Goal: Transaction & Acquisition: Purchase product/service

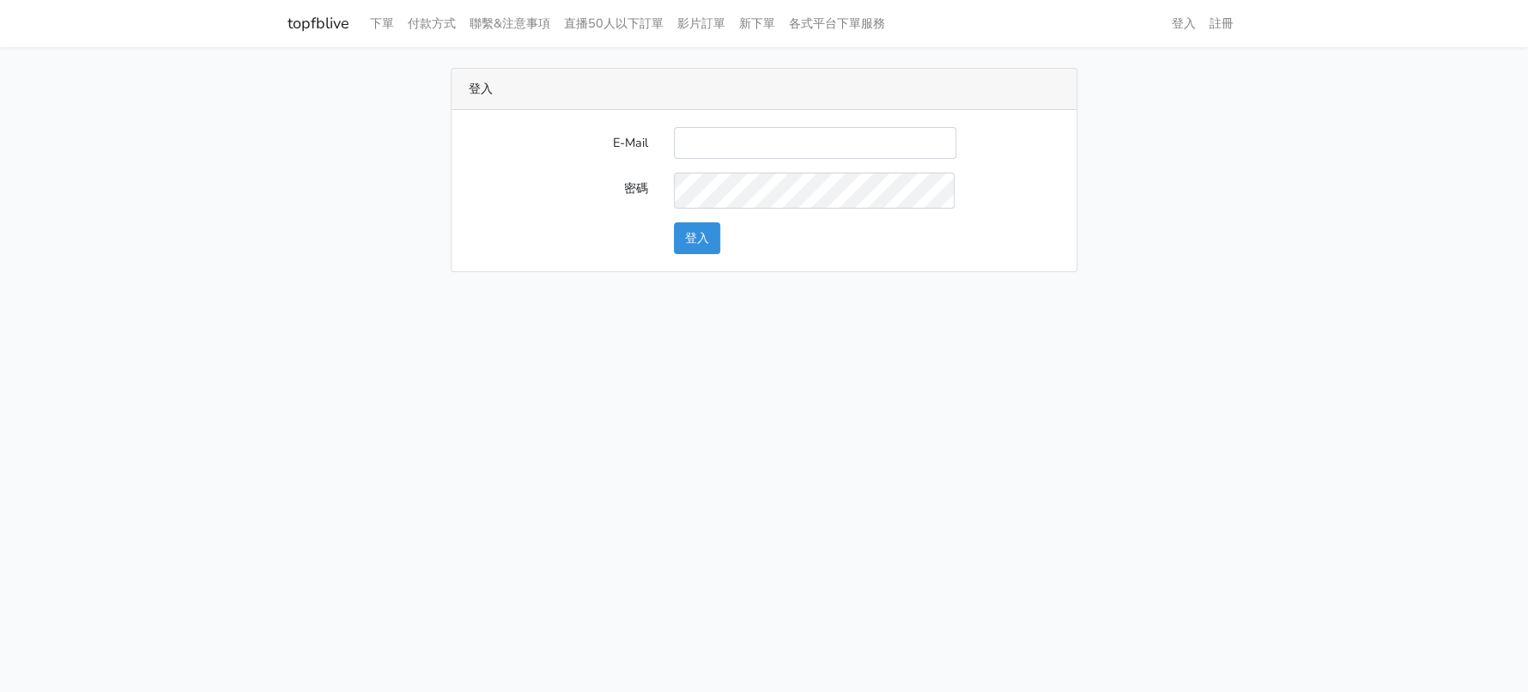
click at [804, 159] on input "E-Mail" at bounding box center [815, 143] width 282 height 32
type input "a0930115212@gmail.com"
click at [699, 254] on button "登入" at bounding box center [697, 238] width 46 height 32
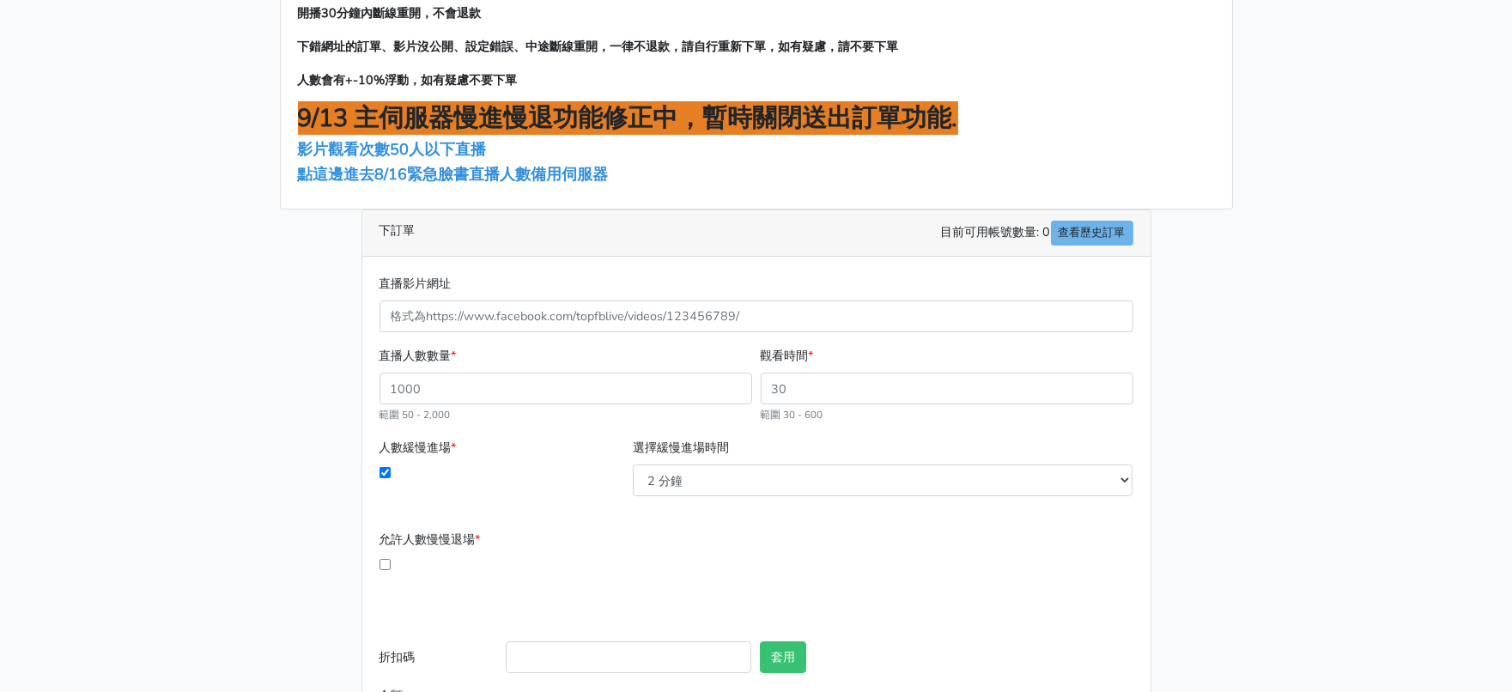
scroll to position [214, 0]
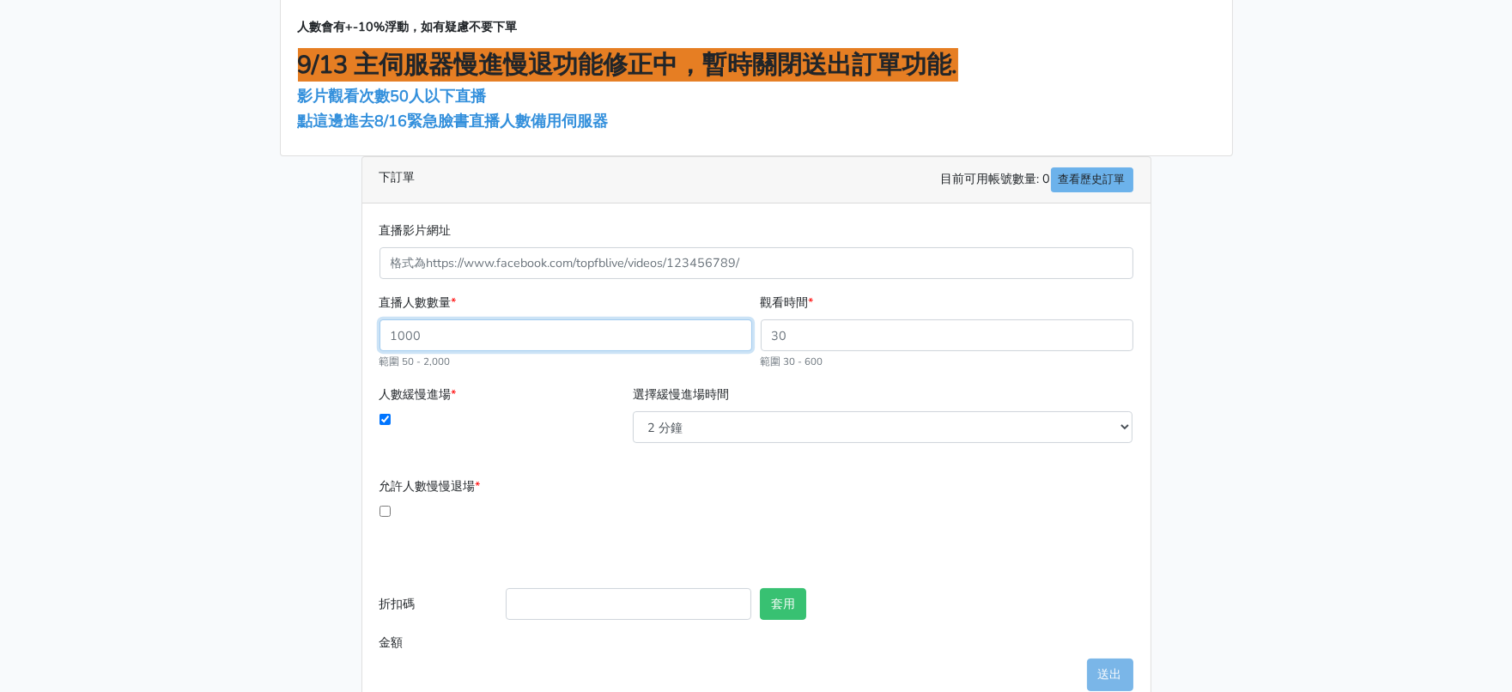
click at [445, 351] on input "直播人數數量 *" at bounding box center [565, 335] width 373 height 32
type input "250"
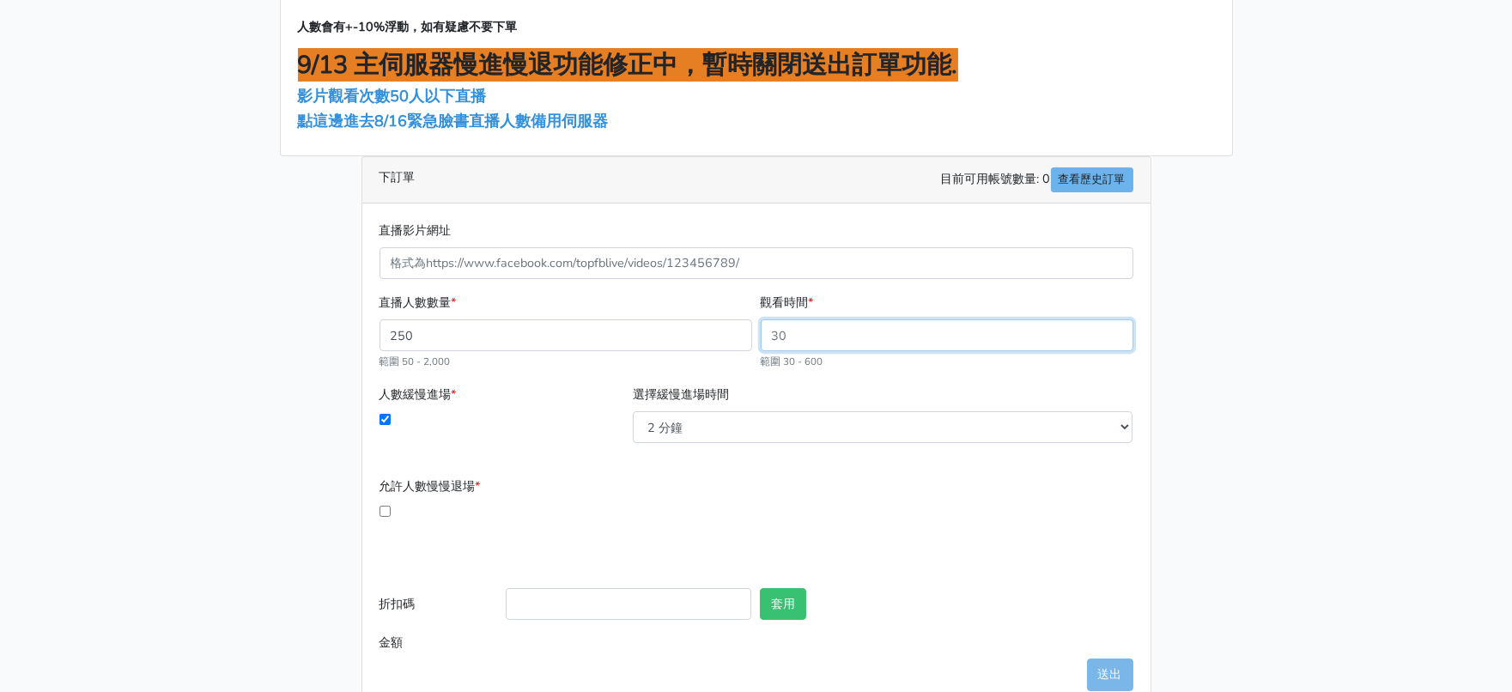
click at [795, 351] on input "觀看時間 *" at bounding box center [947, 335] width 373 height 32
click at [802, 351] on input "觀看時間 *" at bounding box center [947, 335] width 373 height 32
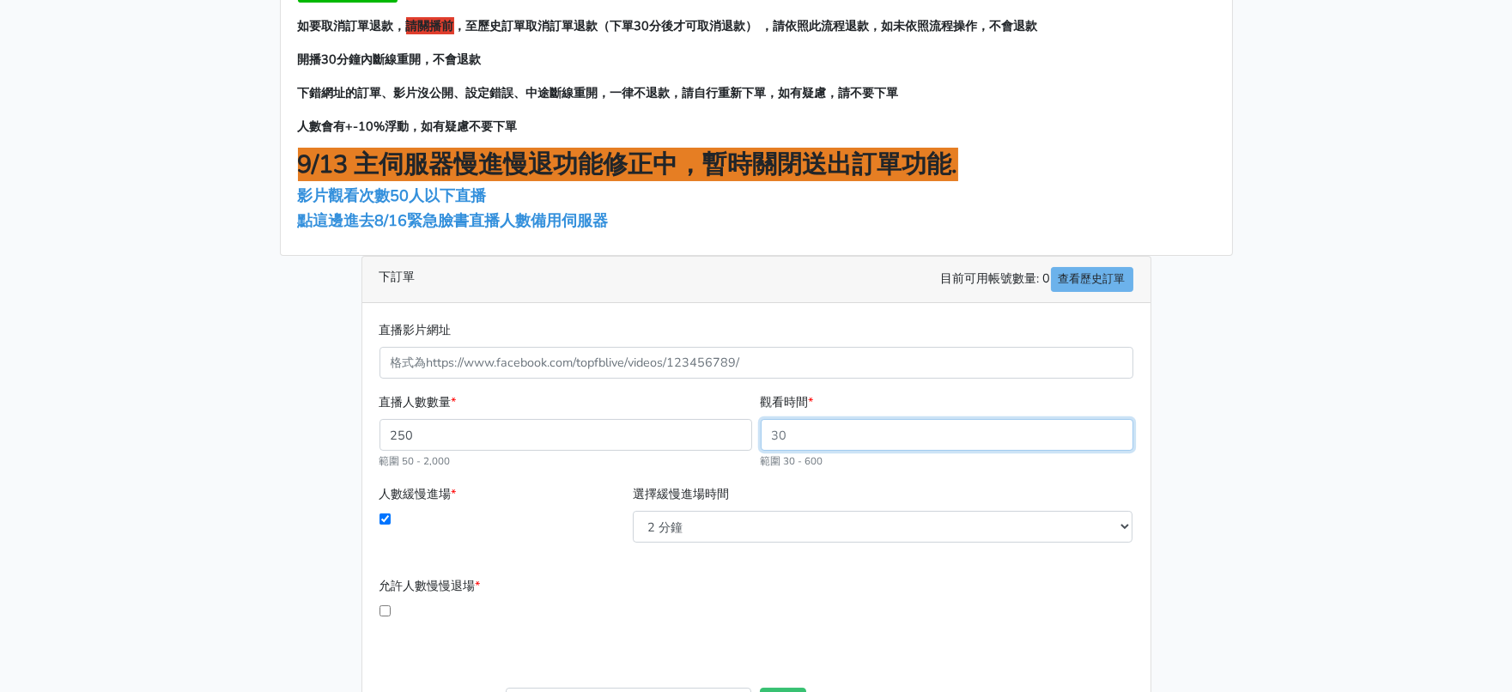
scroll to position [0, 0]
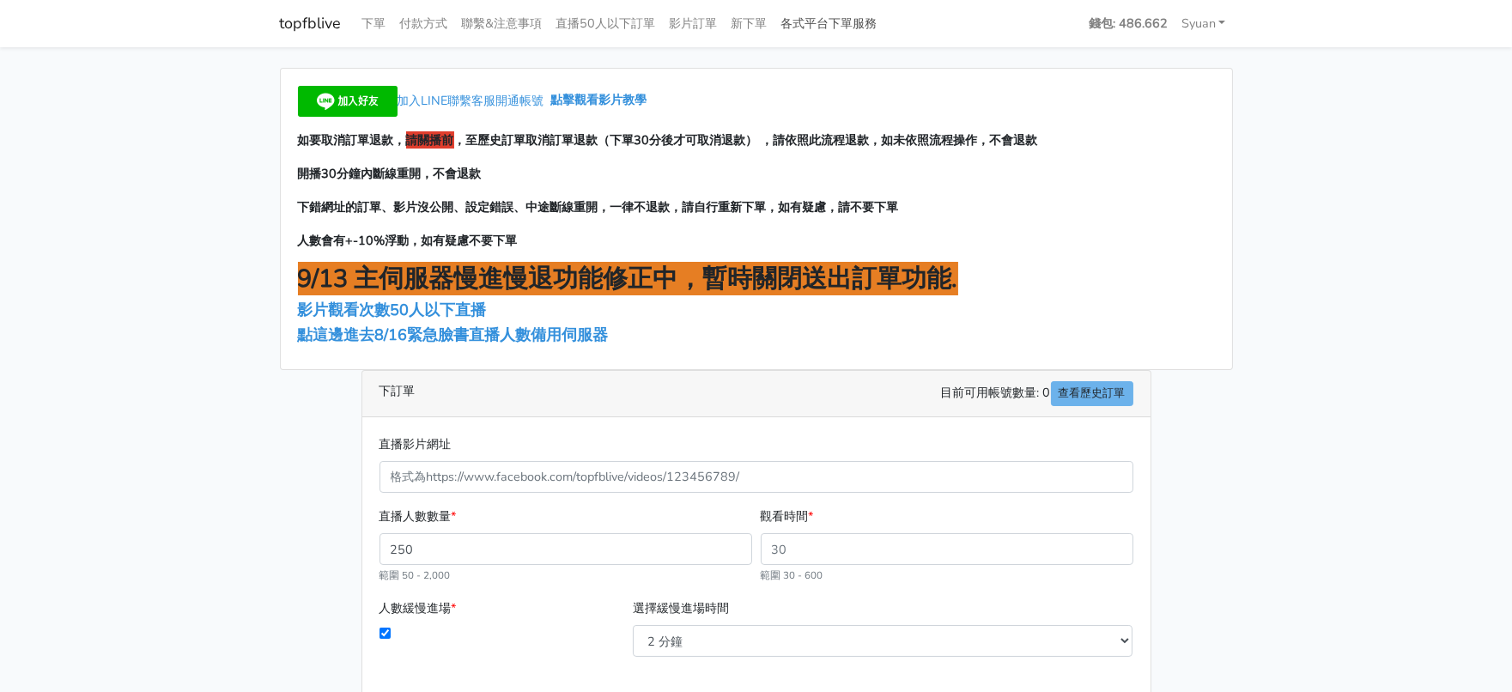
click at [884, 16] on link "各式平台下單服務" at bounding box center [829, 23] width 110 height 33
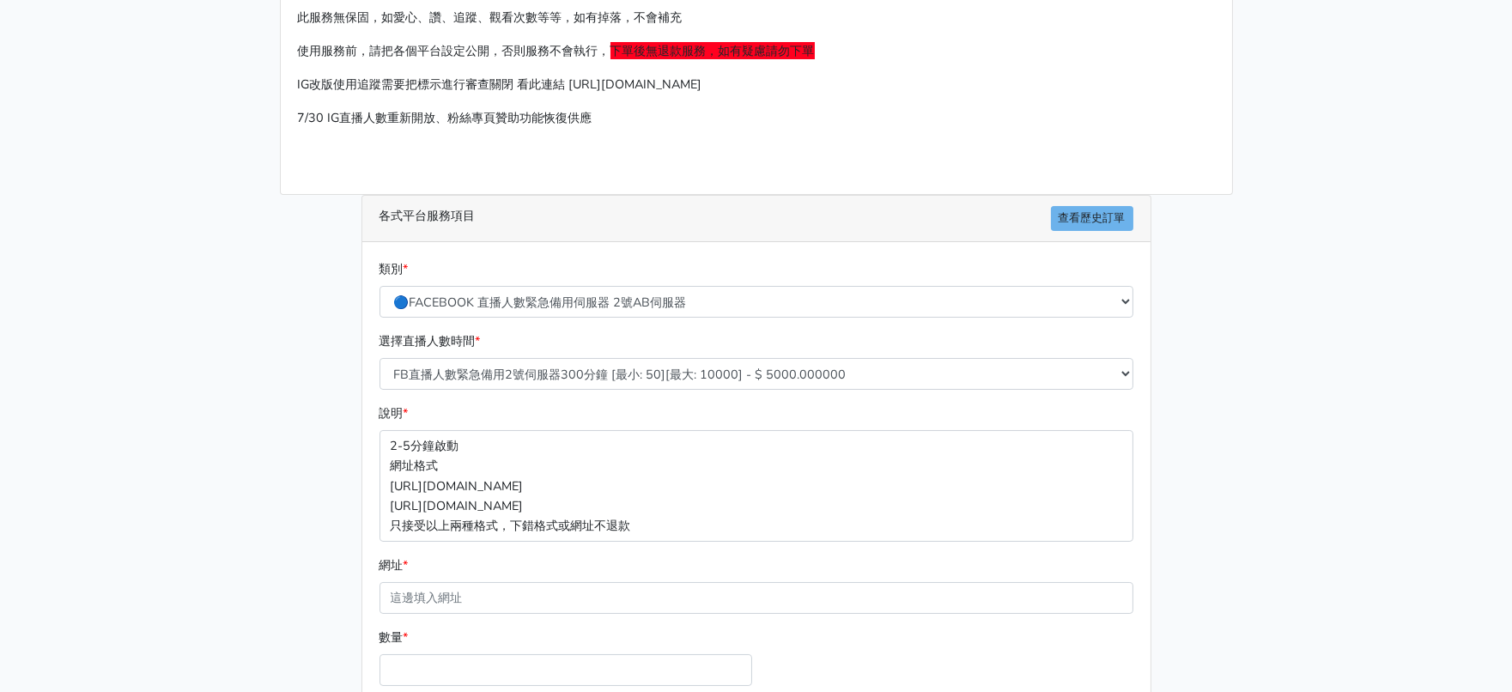
scroll to position [76, 0]
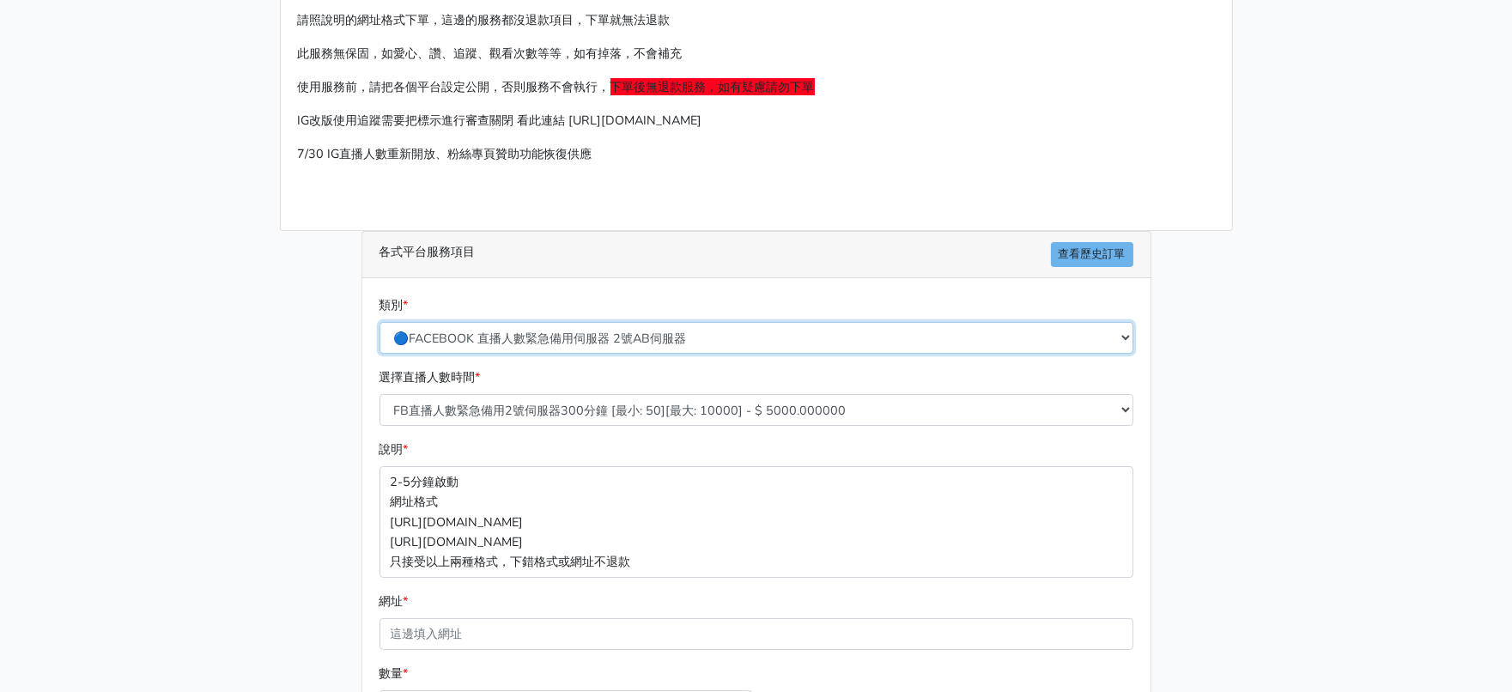
click at [500, 354] on select "🔵FACEBOOK 直播人數緊急備用伺服器 2號AB伺服器 🔵FACEBOOK 網軍專用貼文留言 安全保密 🔵9/30 FACEBOOK 直播人數緩慢進場緩慢…" at bounding box center [756, 338] width 754 height 32
select select "🔵2/12新增FACEBOOK 直播人數緊急備用伺服器 SC伺服器"
click at [380, 354] on select "🔵FACEBOOK 直播人數緊急備用伺服器 2號AB伺服器 🔵FACEBOOK 網軍專用貼文留言 安全保密 🔵9/30 FACEBOOK 直播人數緩慢進場緩慢…" at bounding box center [756, 338] width 754 height 32
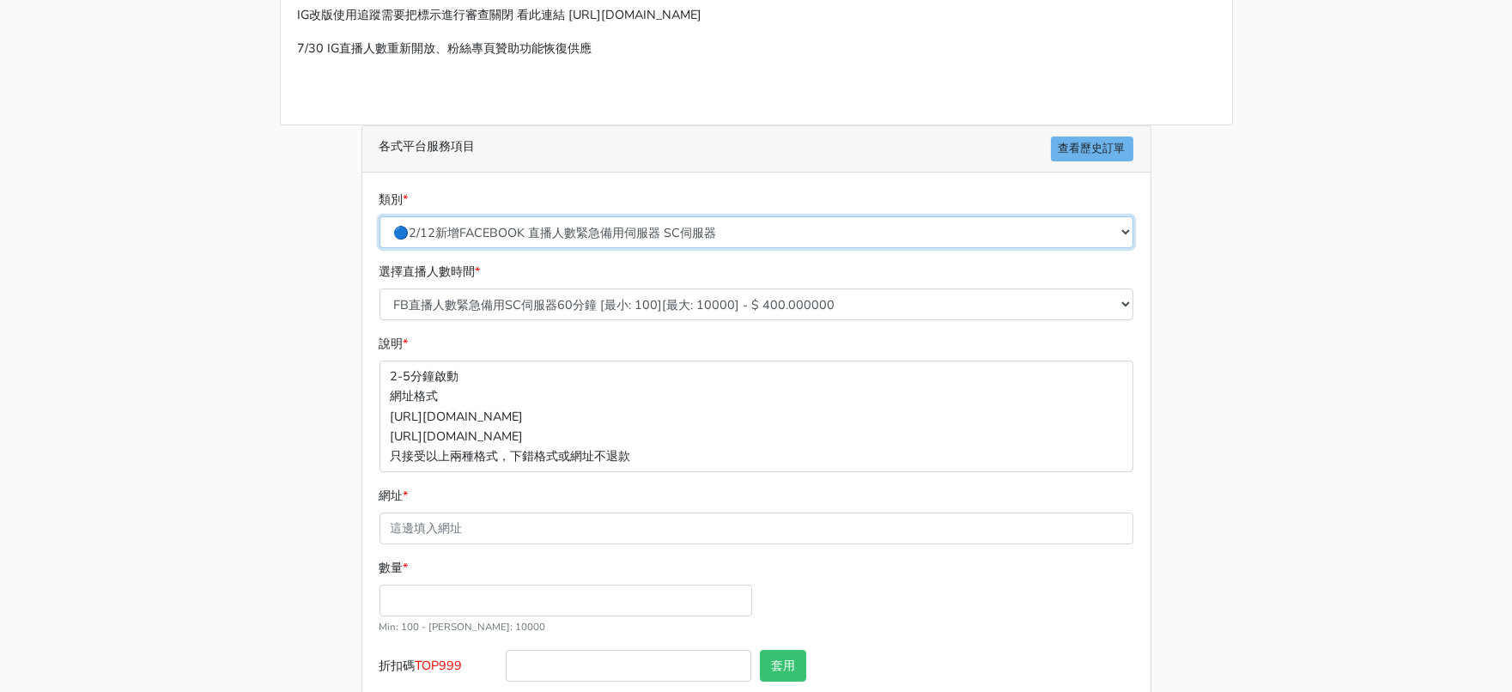
scroll to position [290, 0]
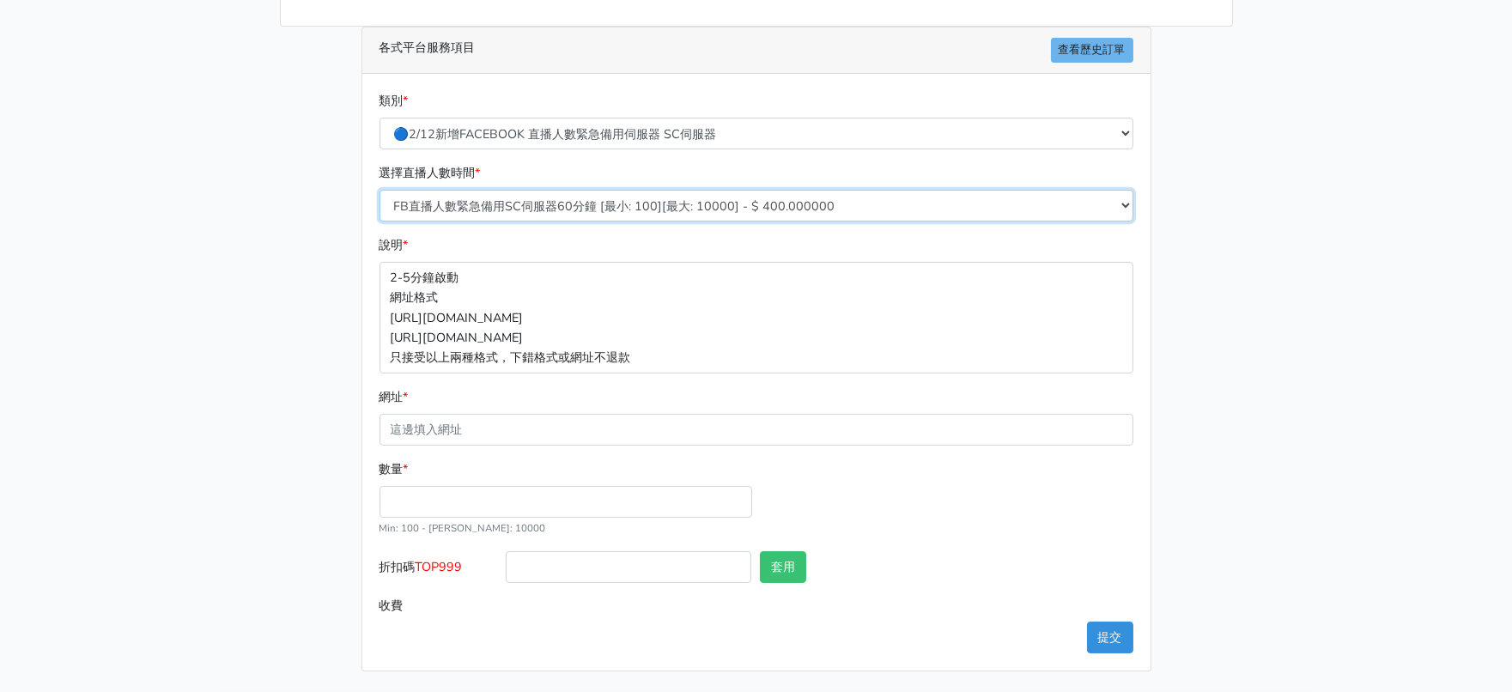
click at [627, 221] on select "FB直播人數緊急備用SC伺服器60分鐘 [最小: 100][最大: 10000] - $ 400.000000 FB直播人數緊急備用SC伺服器120分鐘 [最…" at bounding box center [756, 206] width 754 height 32
select select "638"
click at [380, 221] on select "FB直播人數緊急備用SC伺服器60分鐘 [最小: 100][最大: 10000] - $ 400.000000 FB直播人數緊急備用SC伺服器120分鐘 [最…" at bounding box center [756, 206] width 754 height 32
click at [426, 518] on input "數量 *" at bounding box center [565, 502] width 373 height 32
type input "250"
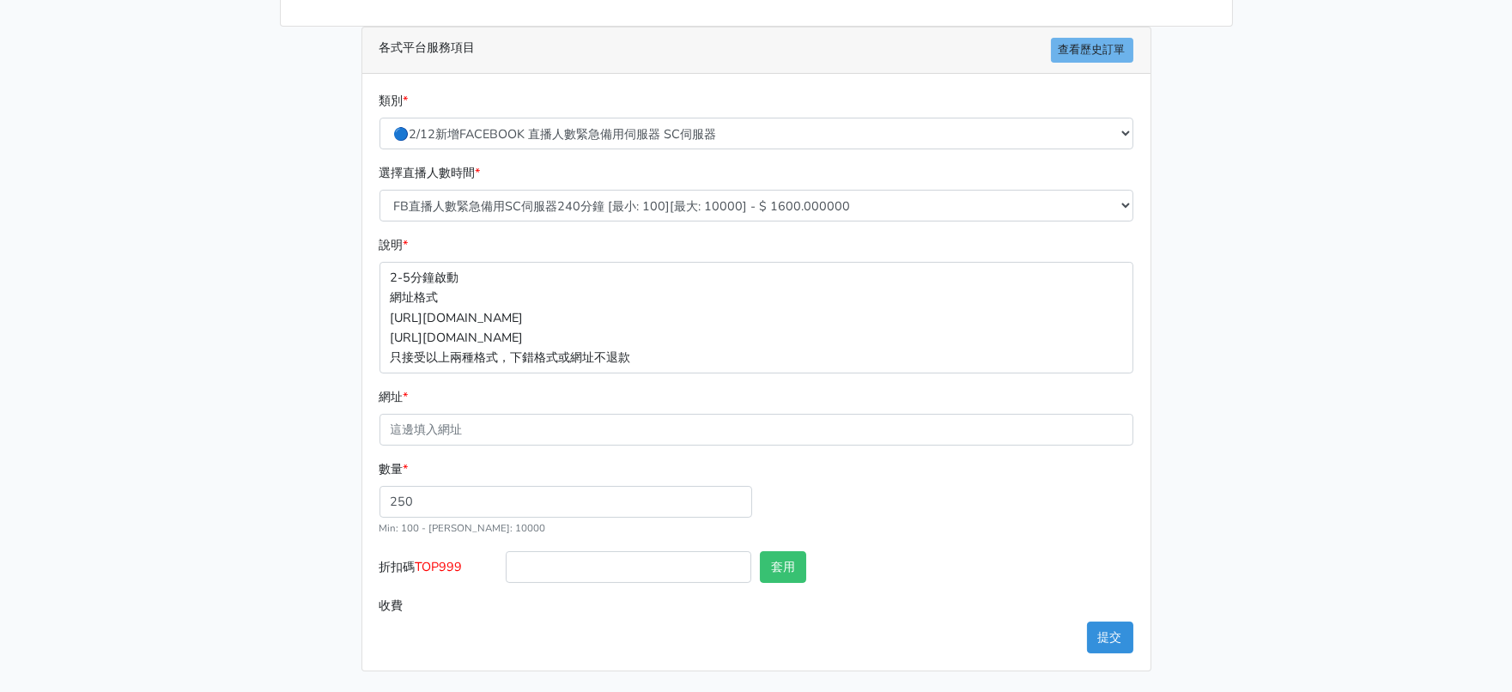
type input "400.000"
click at [927, 551] on div "數量 * 250 Min: 100 - Max: 10000" at bounding box center [756, 505] width 762 height 92
drag, startPoint x: 427, startPoint y: 550, endPoint x: 475, endPoint y: 548, distance: 48.1
click at [463, 558] on span "TOP999" at bounding box center [438, 566] width 47 height 17
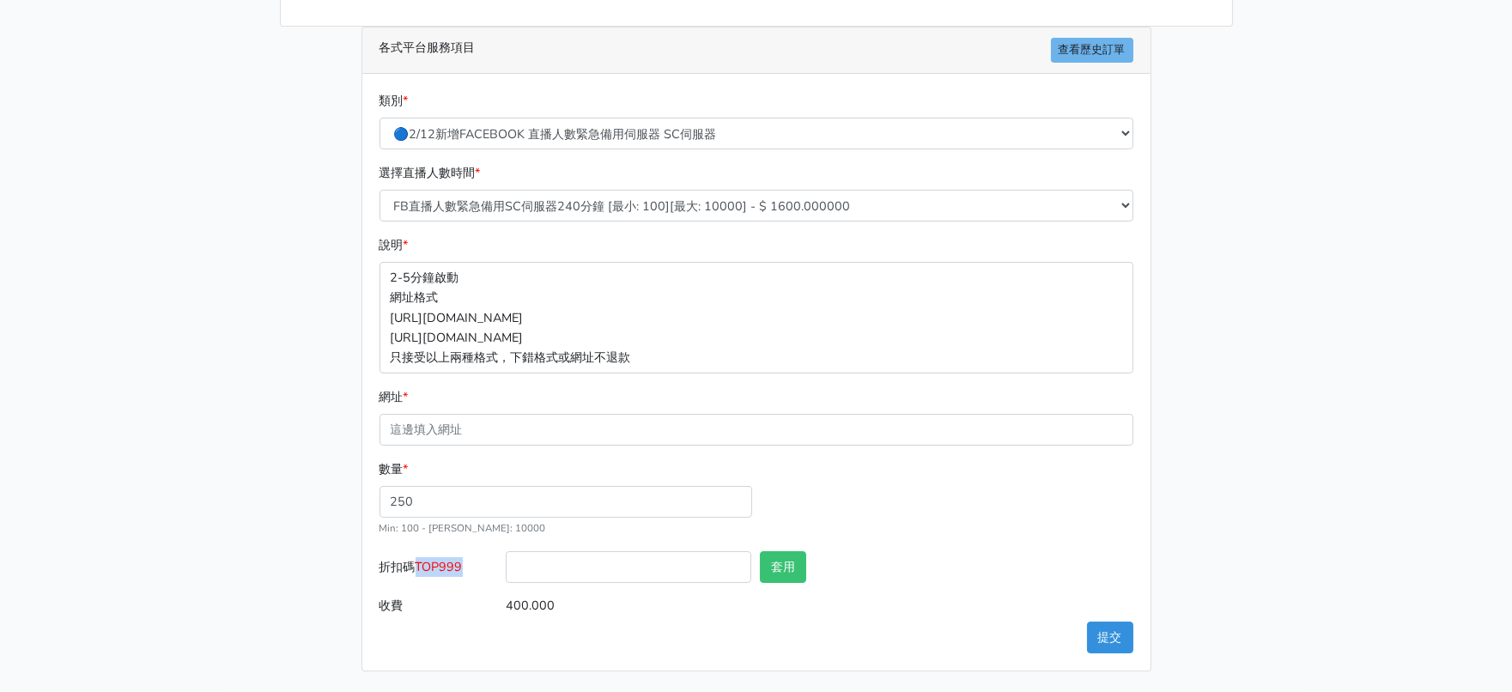
copy span "TOP999"
paste input "TOP999"
type input "TOP999"
drag, startPoint x: 477, startPoint y: 482, endPoint x: 142, endPoint y: 456, distance: 336.6
click at [153, 458] on main "請照說明的網址格式下單，這邊的服務都沒退款項目，下單就無法退款 此服務無保固，如愛心、讚、追蹤、觀看次數等等，如有掉落，不會補充 使用服務前，請把各個平台設定…" at bounding box center [756, 229] width 1512 height 924
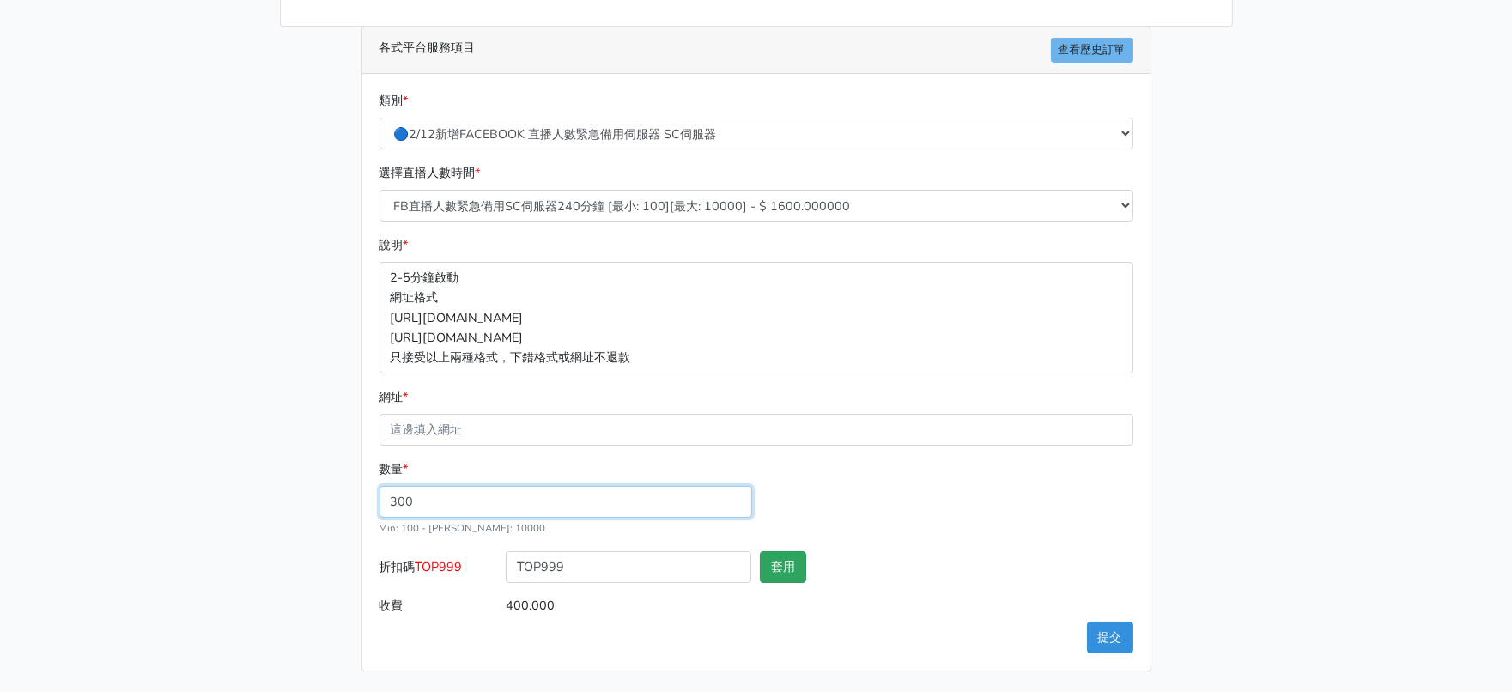
type input "300"
type input "480.000"
click at [805, 551] on button "套用" at bounding box center [783, 567] width 46 height 32
type input "套用失敗"
click at [788, 561] on button "套用" at bounding box center [783, 567] width 46 height 32
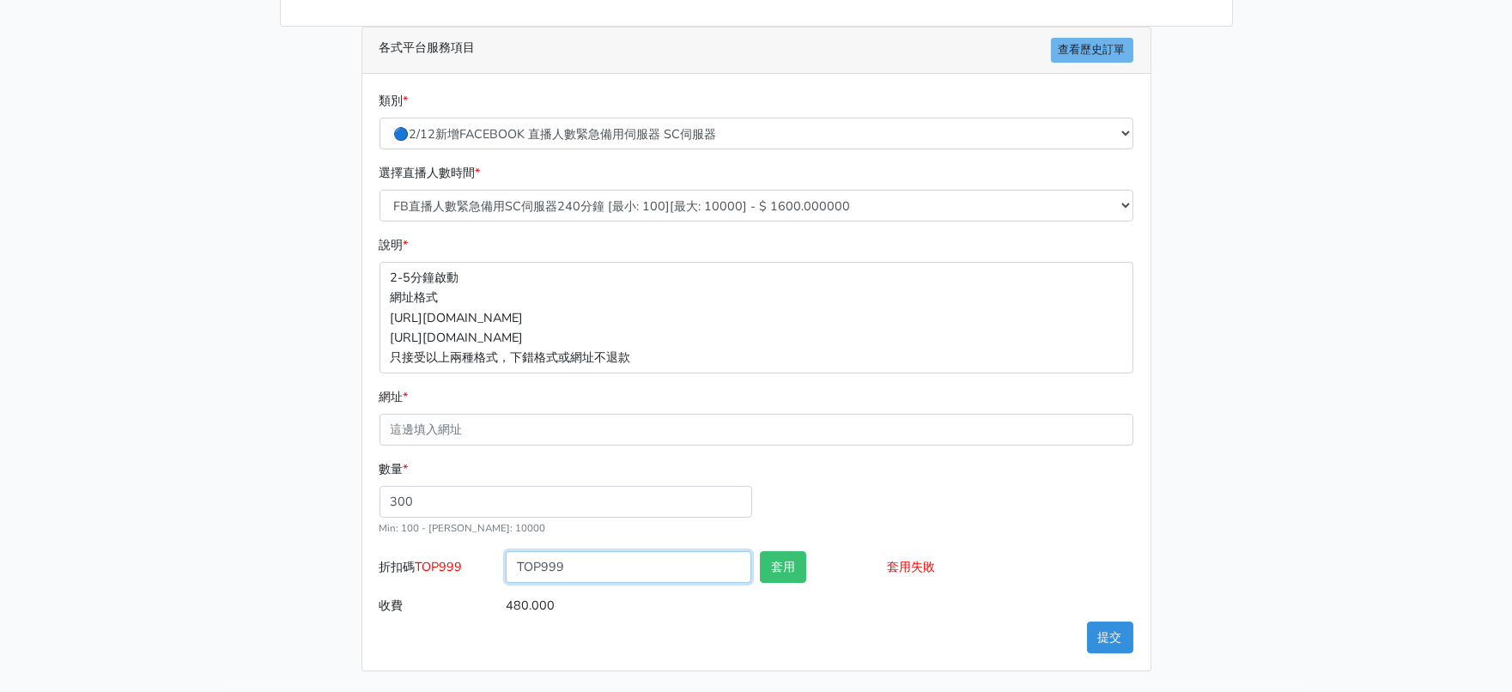
drag, startPoint x: 560, startPoint y: 552, endPoint x: 591, endPoint y: 552, distance: 30.9
click at [574, 552] on input "TOP999" at bounding box center [628, 567] width 245 height 32
click at [615, 551] on input "TOP999" at bounding box center [628, 567] width 245 height 32
type input "T"
drag, startPoint x: 427, startPoint y: 547, endPoint x: 477, endPoint y: 549, distance: 50.7
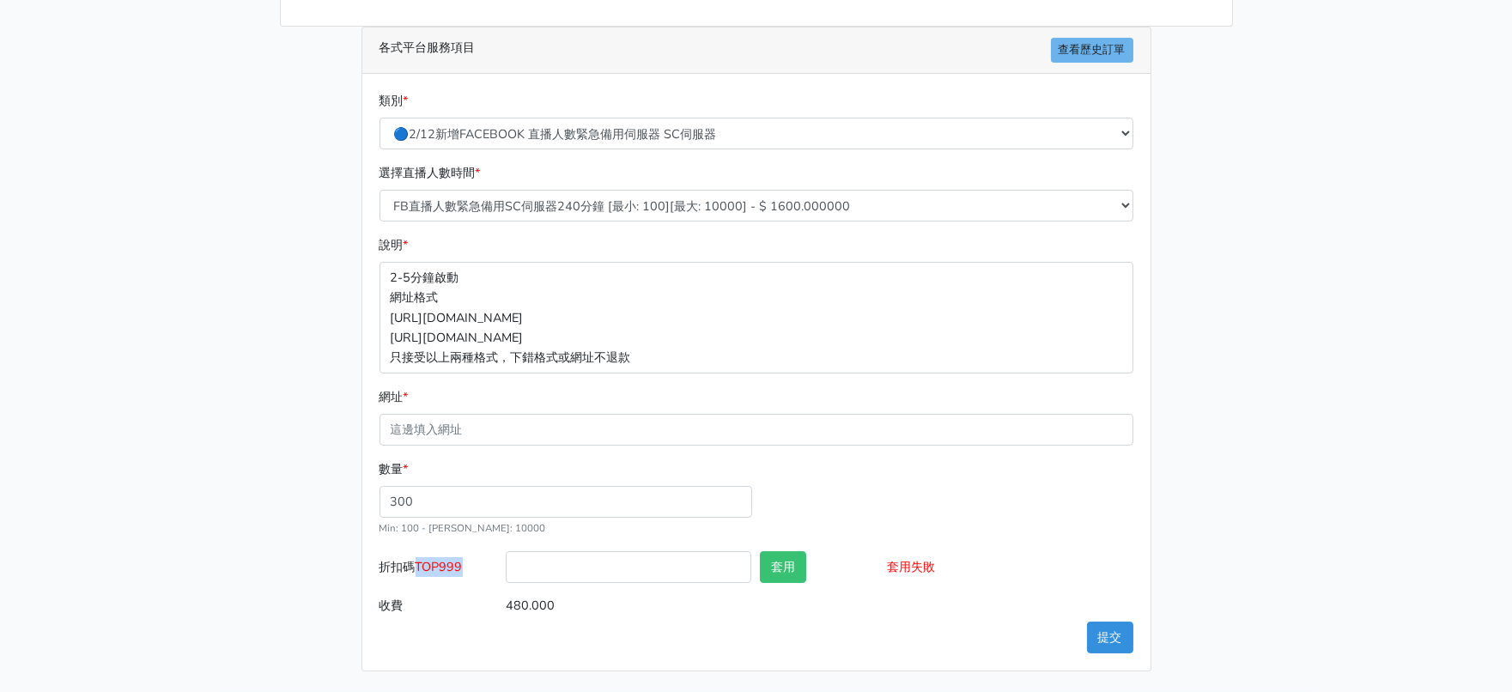
click at [463, 558] on span "TOP999" at bounding box center [438, 566] width 47 height 17
copy span "TOP999"
click at [566, 551] on input "折扣碼 TOP999" at bounding box center [628, 567] width 245 height 32
paste input "TOP999"
type input "TOP999"
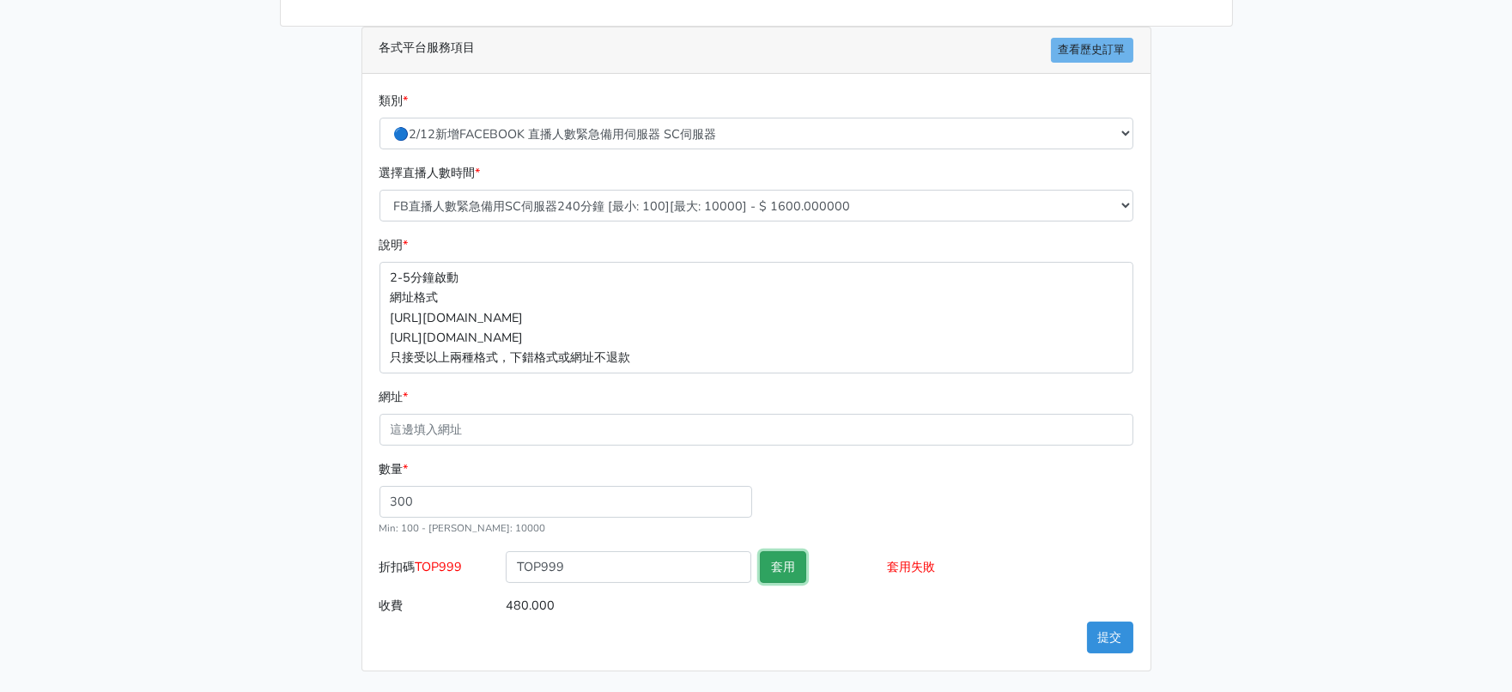
click at [789, 554] on button "套用" at bounding box center [783, 567] width 46 height 32
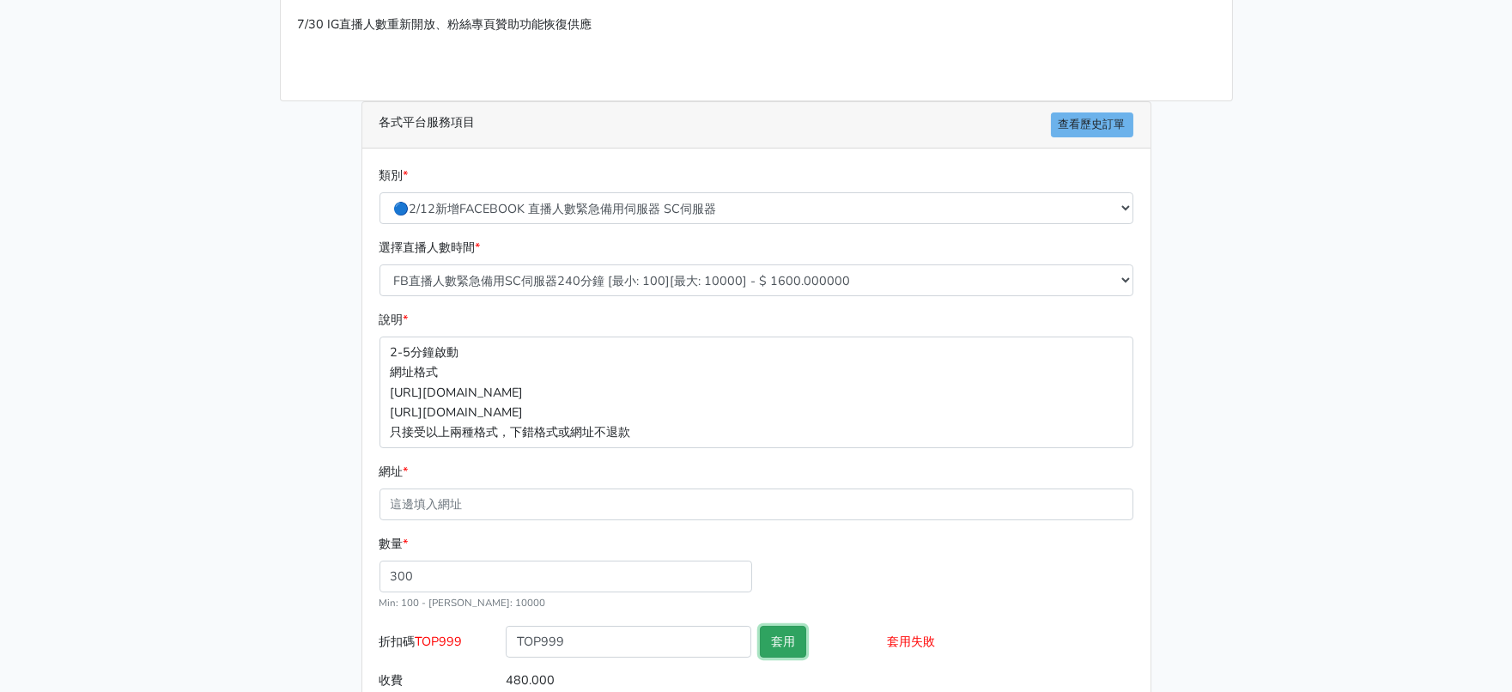
scroll to position [0, 0]
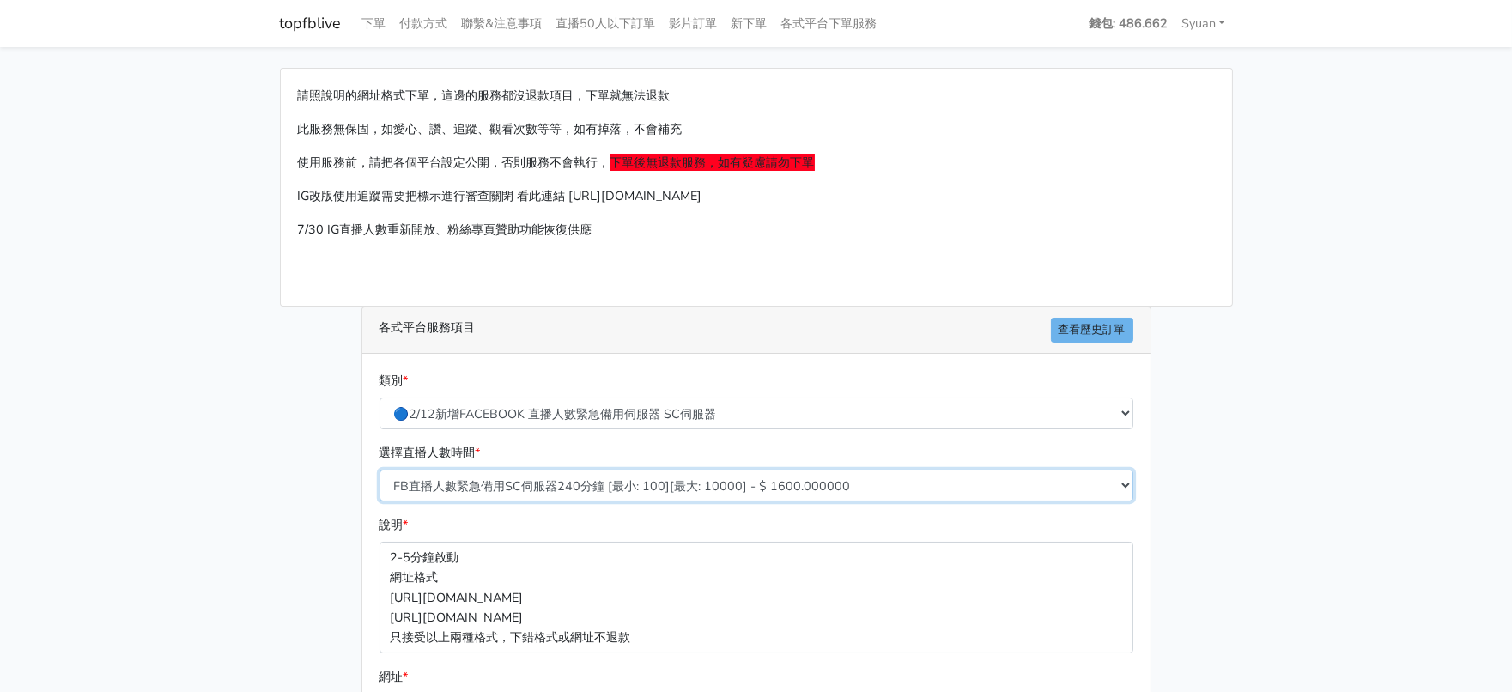
click at [539, 501] on select "FB直播人數緊急備用SC伺服器60分鐘 [最小: 100][最大: 10000] - $ 400.000000 FB直播人數緊急備用SC伺服器120分鐘 [最…" at bounding box center [756, 486] width 754 height 32
select select "636"
click at [380, 501] on select "FB直播人數緊急備用SC伺服器60分鐘 [最小: 100][最大: 10000] - $ 400.000000 FB直播人數緊急備用SC伺服器120分鐘 [最…" at bounding box center [756, 486] width 754 height 32
type input "360.000"
drag, startPoint x: 1326, startPoint y: 254, endPoint x: 1314, endPoint y: 288, distance: 35.6
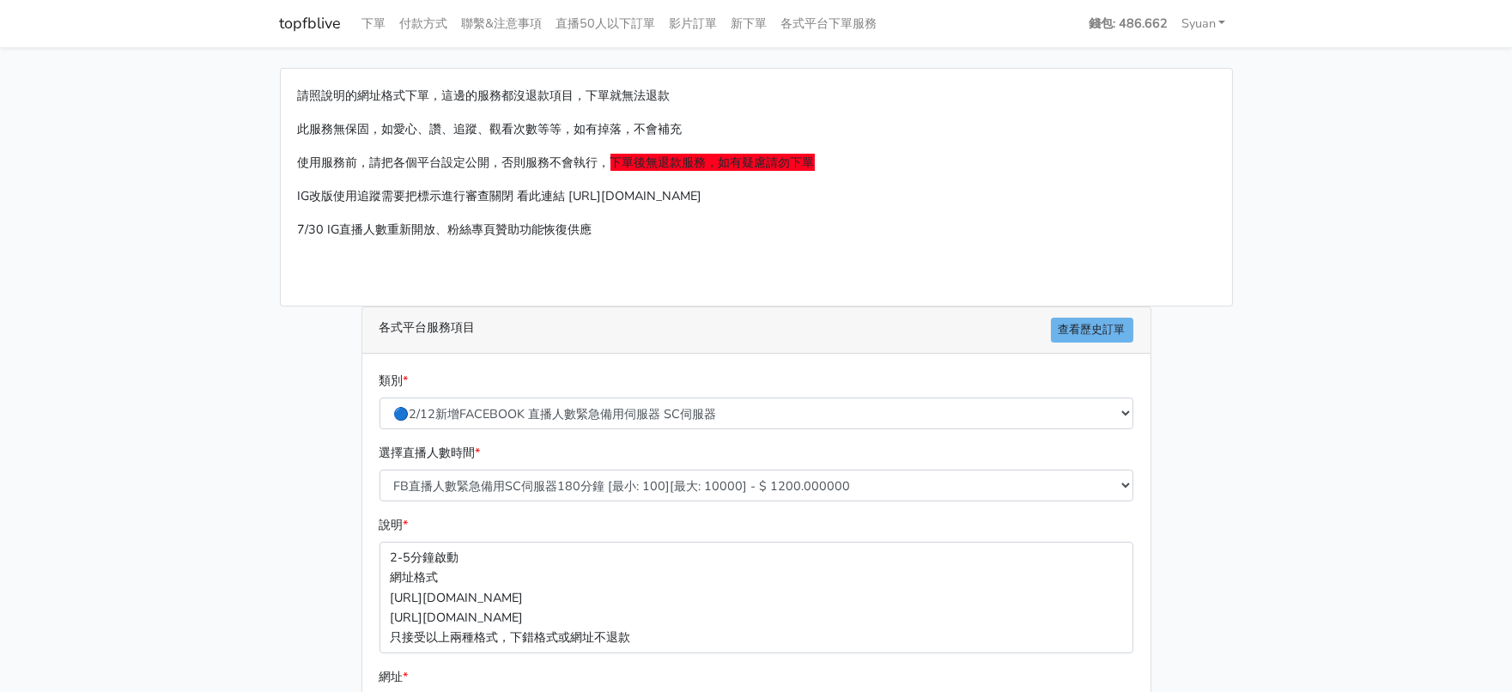
click at [1326, 258] on main "請照說明的網址格式下單，這邊的服務都沒退款項目，下單就無法退款 此服務無保固，如愛心、讚、追蹤、觀看次數等等，如有掉落，不會補充 使用服務前，請把各個平台設定…" at bounding box center [756, 509] width 1512 height 924
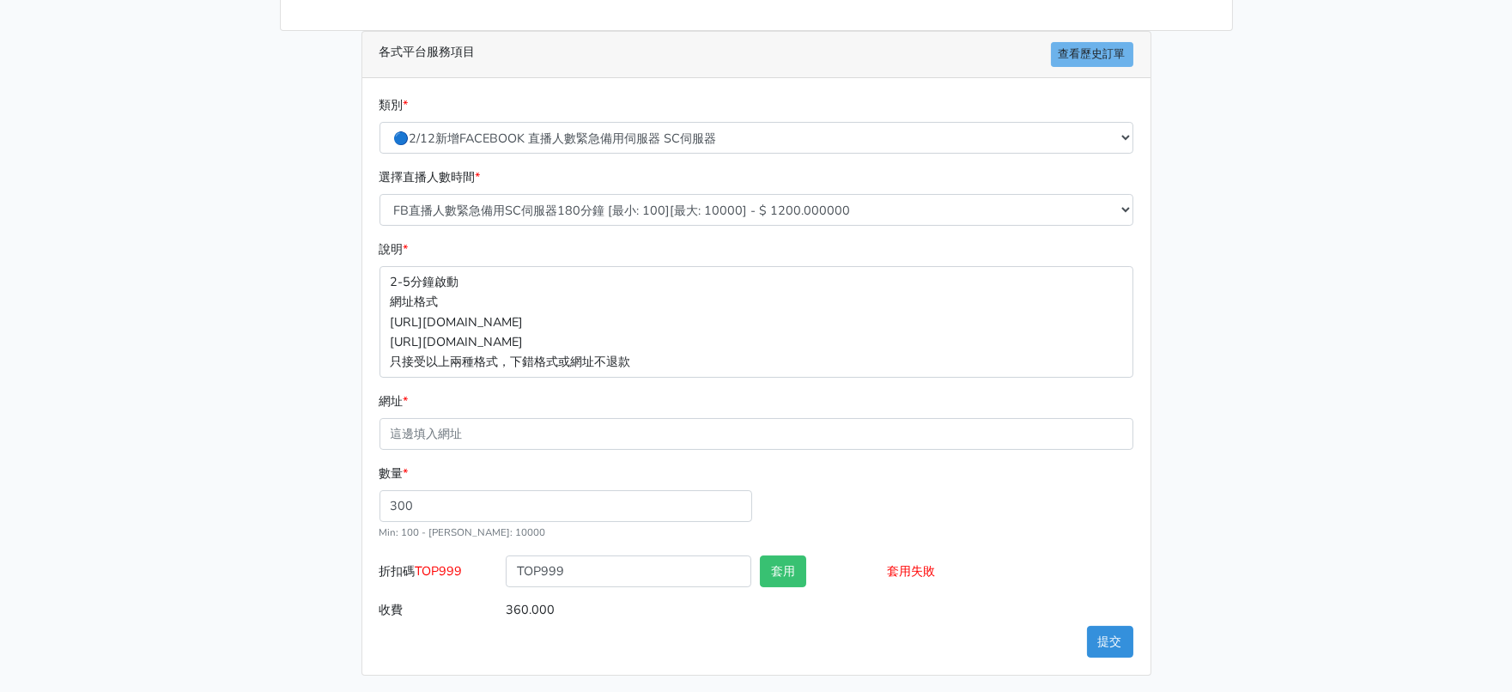
scroll to position [397, 0]
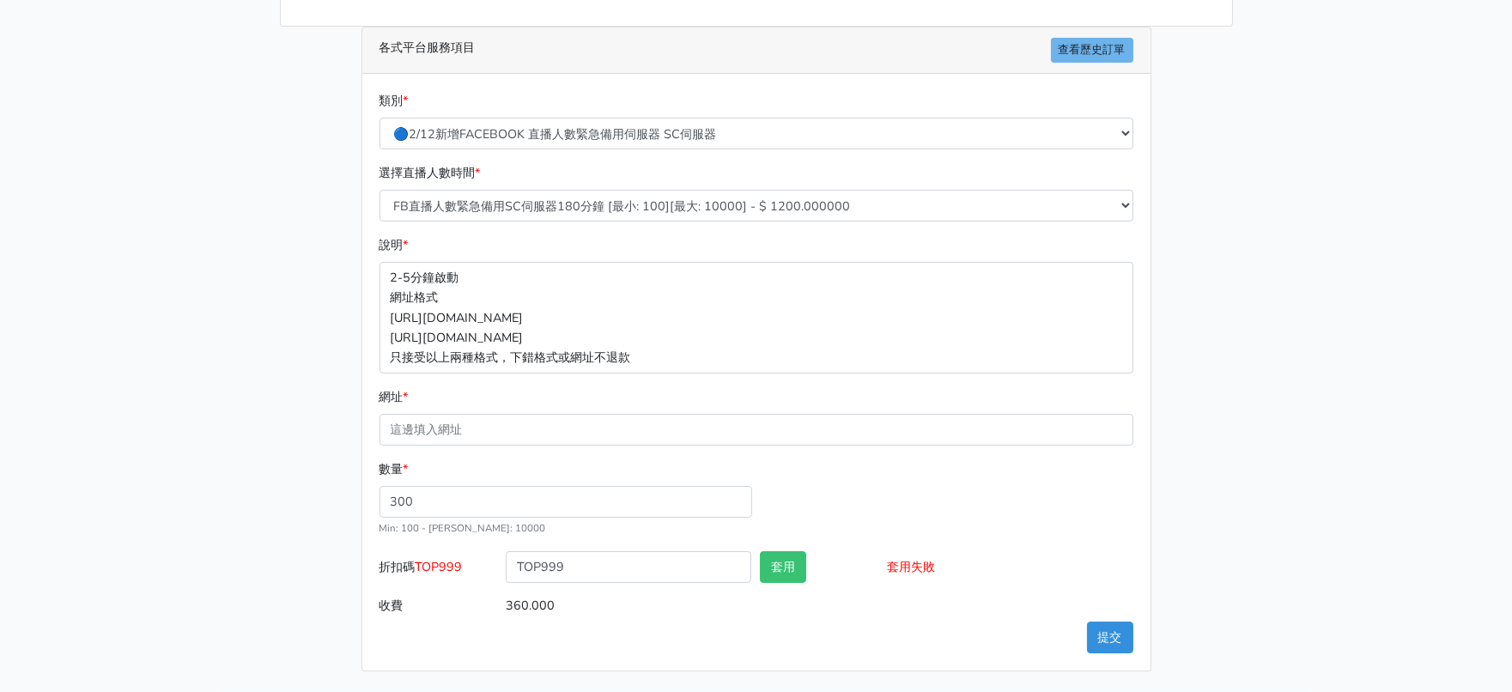
click at [1205, 464] on div "請照說明的網址格式下單，這邊的服務都沒退款項目，下單就無法退款 此服務無保固，如愛心、讚、追蹤、觀看次數等等，如有掉落，不會補充 使用服務前，請把各個平台設定…" at bounding box center [756, 229] width 979 height 883
drag, startPoint x: 631, startPoint y: 543, endPoint x: 401, endPoint y: 593, distance: 235.4
click at [401, 593] on form "類別 * 🔵FACEBOOK 直播人數緊急備用伺服器 2號AB伺服器 🔵FACEBOOK 網軍專用貼文留言 安全保密 🔵9/30 FACEBOOK 直播人數緩…" at bounding box center [756, 356] width 754 height 530
drag, startPoint x: 466, startPoint y: 489, endPoint x: 191, endPoint y: 494, distance: 275.6
click at [193, 494] on main "請照說明的網址格式下單，這邊的服務都沒退款項目，下單就無法退款 此服務無保固，如愛心、讚、追蹤、觀看次數等等，如有掉落，不會補充 使用服務前，請把各個平台設定…" at bounding box center [756, 229] width 1512 height 924
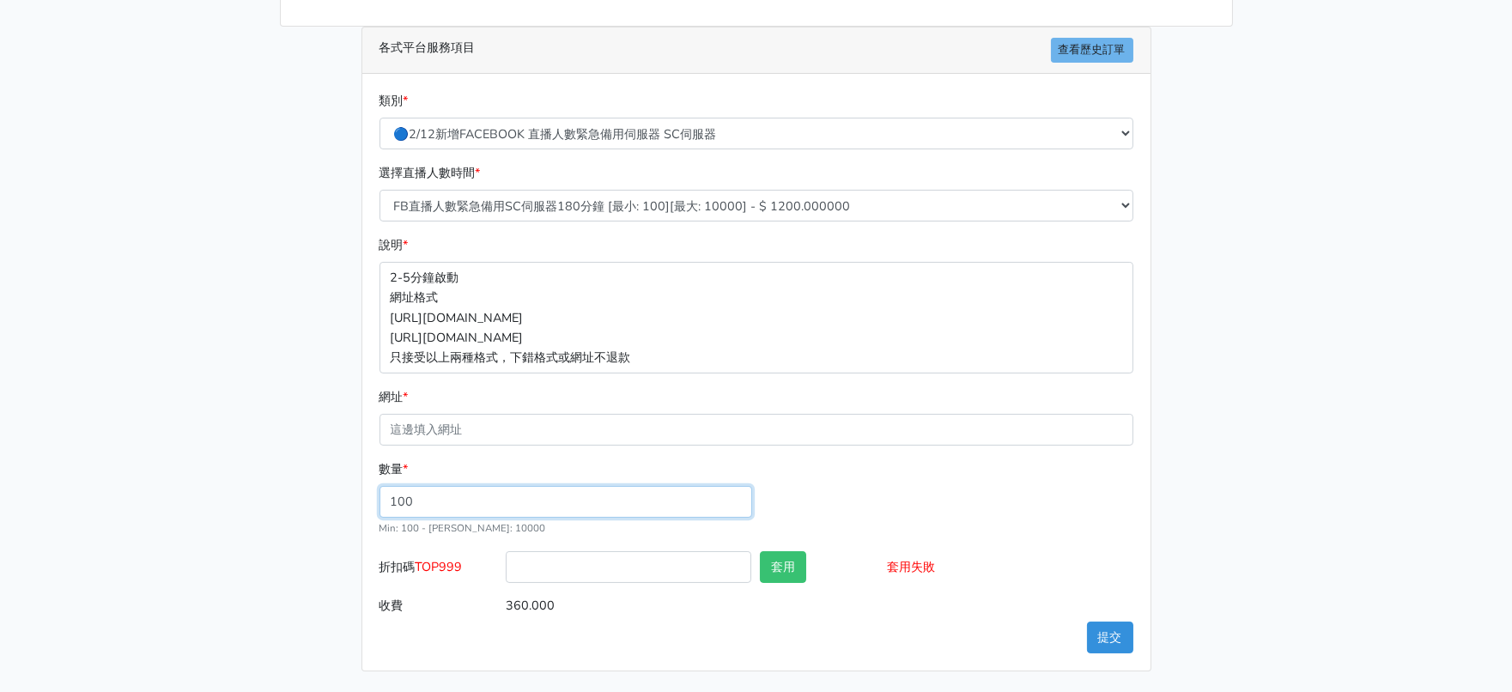
type input "100"
type input "120.000"
click at [1009, 459] on div "數量 * 100 Min: 100 - Max: 10000" at bounding box center [756, 505] width 762 height 92
drag, startPoint x: 369, startPoint y: 479, endPoint x: 12, endPoint y: 479, distance: 357.1
click at [72, 479] on main "請照說明的網址格式下單，這邊的服務都沒退款項目，下單就無法退款 此服務無保固，如愛心、讚、追蹤、觀看次數等等，如有掉落，不會補充 使用服務前，請把各個平台設定…" at bounding box center [756, 229] width 1512 height 924
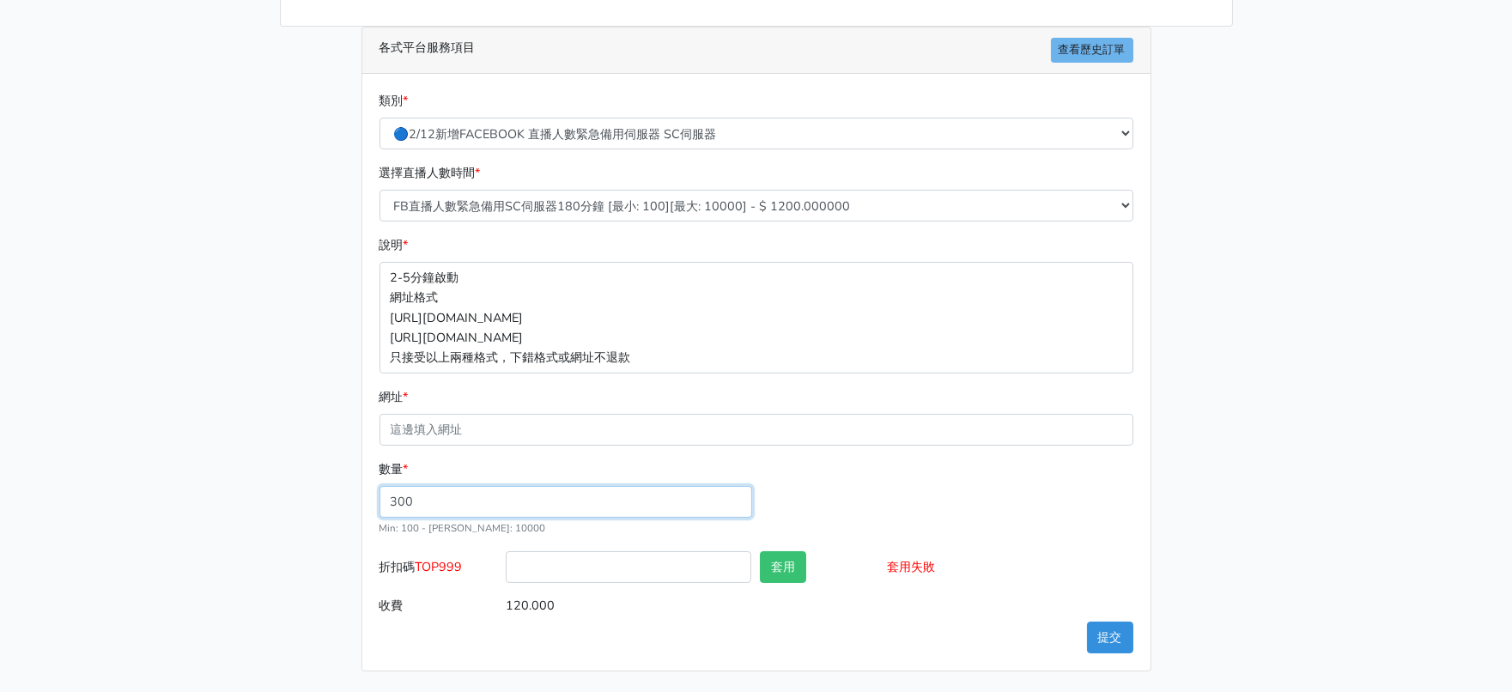
type input "300"
type input "360.000"
drag, startPoint x: 1206, startPoint y: 403, endPoint x: 1223, endPoint y: 450, distance: 49.4
click at [1223, 450] on div "請照說明的網址格式下單，這邊的服務都沒退款項目，下單就無法退款 此服務無保固，如愛心、讚、追蹤、觀看次數等等，如有掉落，不會補充 使用服務前，請把各個平台設定…" at bounding box center [756, 229] width 979 height 883
click at [1242, 222] on div "請照說明的網址格式下單，這邊的服務都沒退款項目，下單就無法退款 此服務無保固，如愛心、讚、追蹤、觀看次數等等，如有掉落，不會補充 使用服務前，請把各個平台設定…" at bounding box center [756, 229] width 979 height 883
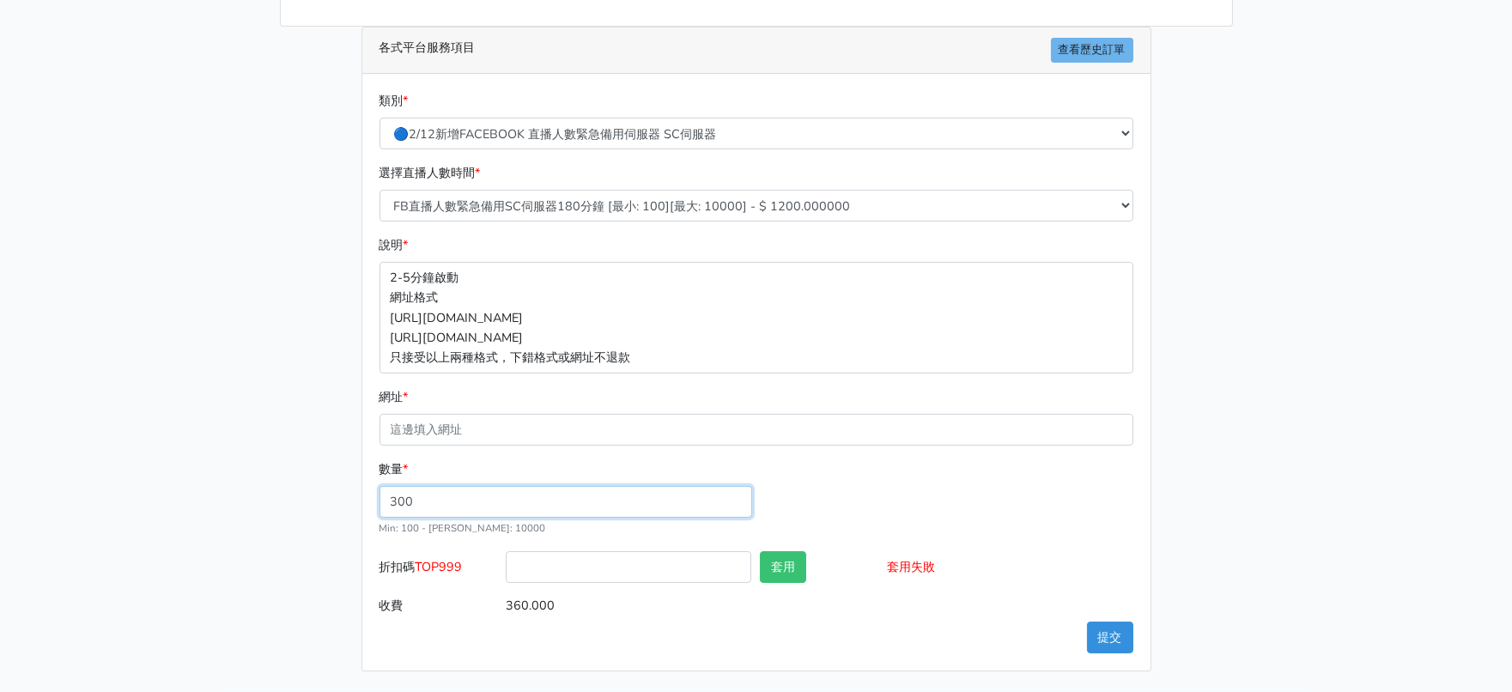
drag, startPoint x: 459, startPoint y: 478, endPoint x: 349, endPoint y: 488, distance: 110.4
click at [349, 488] on div "各式平台服務項目 查看歷史訂單 類別 * 🔵FACEBOOK 直播人數緊急備用伺服器 2號AB伺服器 🔵FACEBOOK 網軍專用貼文留言 安全保密 🔵9/3…" at bounding box center [755, 349] width 815 height 645
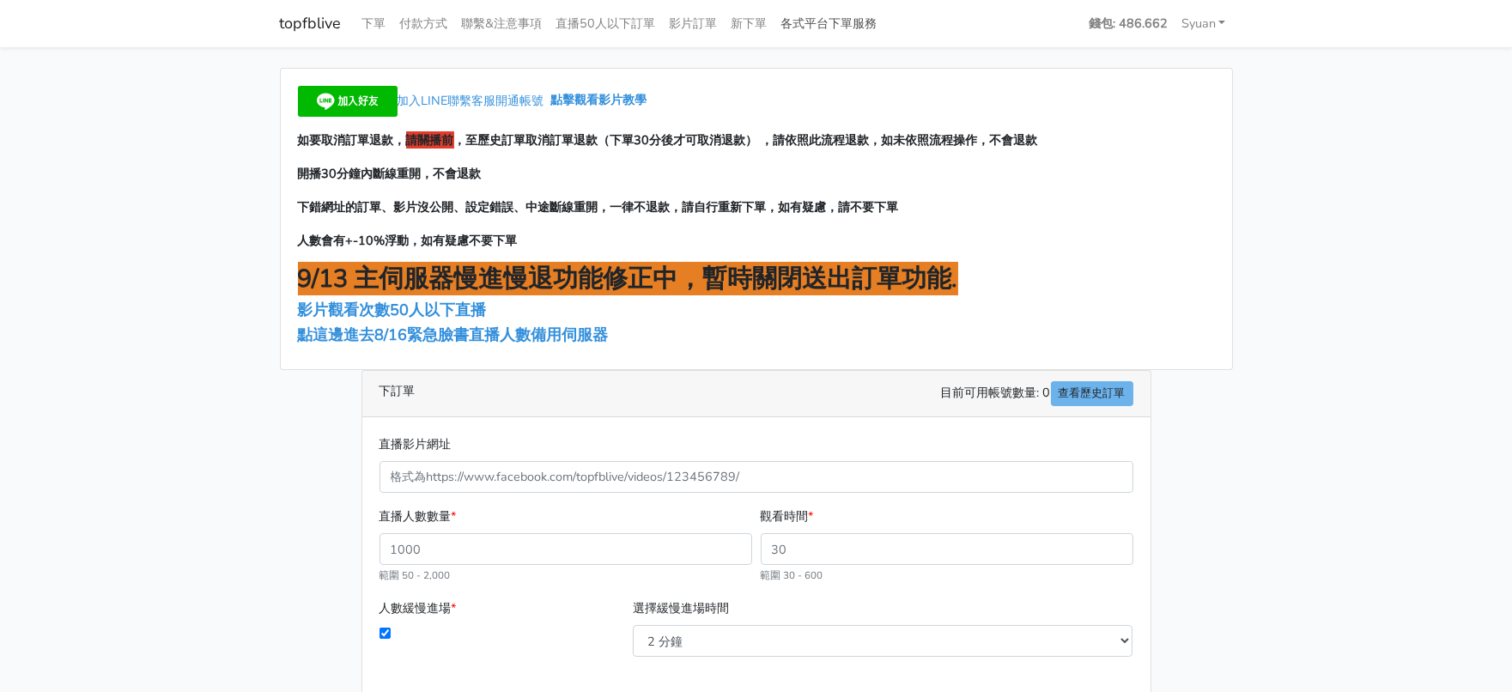
click at [879, 25] on link "各式平台下單服務" at bounding box center [829, 23] width 110 height 33
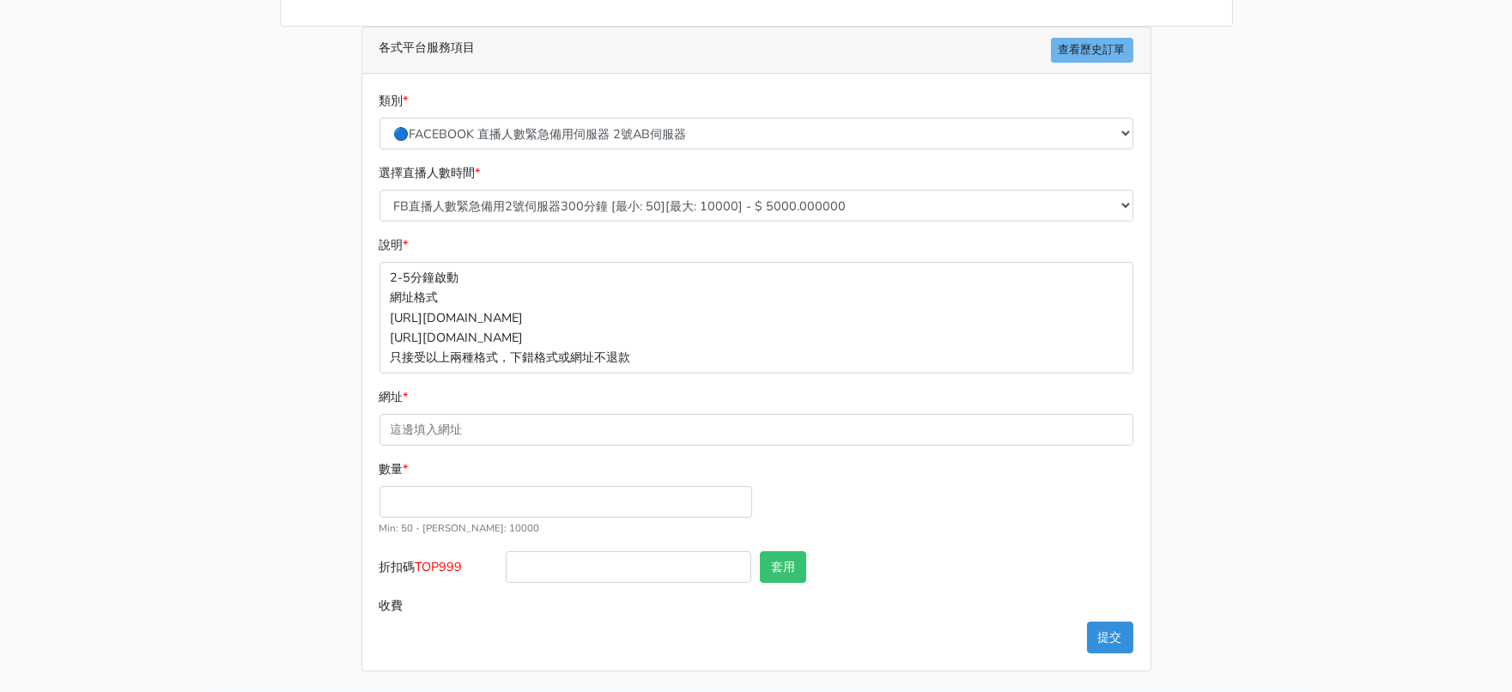
scroll to position [397, 0]
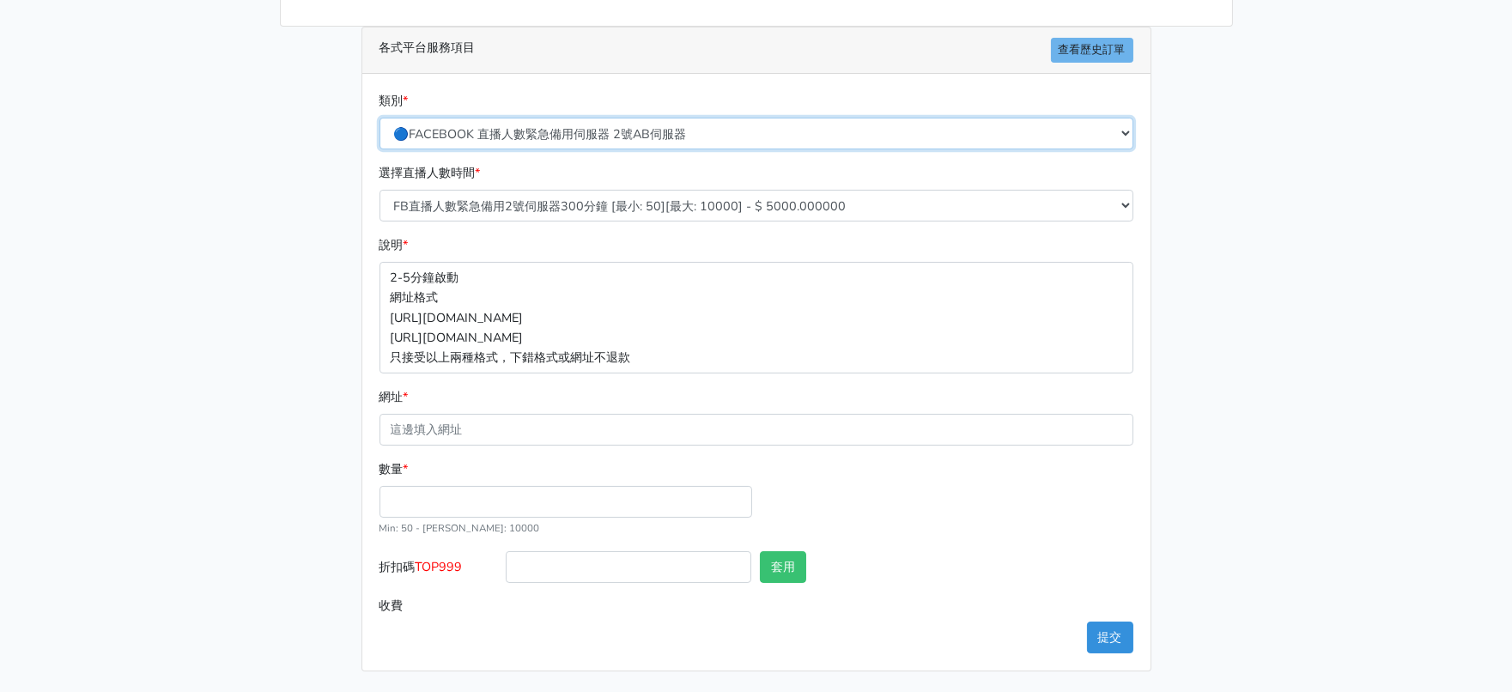
click at [610, 118] on select "🔵FACEBOOK 直播人數緊急備用伺服器 2號AB伺服器 🔵FACEBOOK 網軍專用貼文留言 安全保密 🔵9/30 FACEBOOK 直播人數緩慢進場緩慢…" at bounding box center [756, 134] width 754 height 32
select select "🔵2/12新增FACEBOOK 直播人數緊急備用伺服器 SC伺服器"
click at [380, 118] on select "🔵FACEBOOK 直播人數緊急備用伺服器 2號AB伺服器 🔵FACEBOOK 網軍專用貼文留言 安全保密 🔵9/30 FACEBOOK 直播人數緩慢進場緩慢…" at bounding box center [756, 134] width 754 height 32
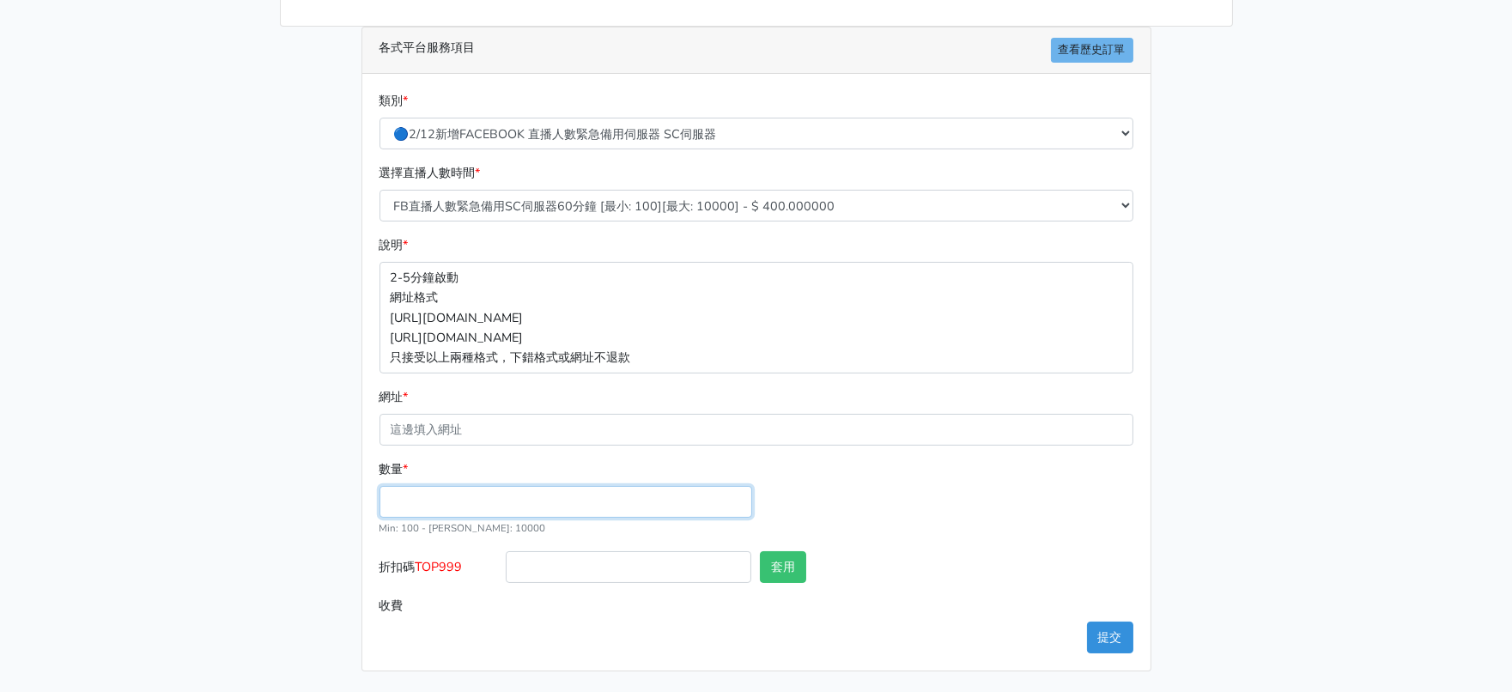
click at [459, 486] on input "數量 *" at bounding box center [565, 502] width 373 height 32
type input "300"
type input "120.000"
drag, startPoint x: 428, startPoint y: 552, endPoint x: 476, endPoint y: 549, distance: 47.3
click at [463, 558] on span "TOP999" at bounding box center [438, 566] width 47 height 17
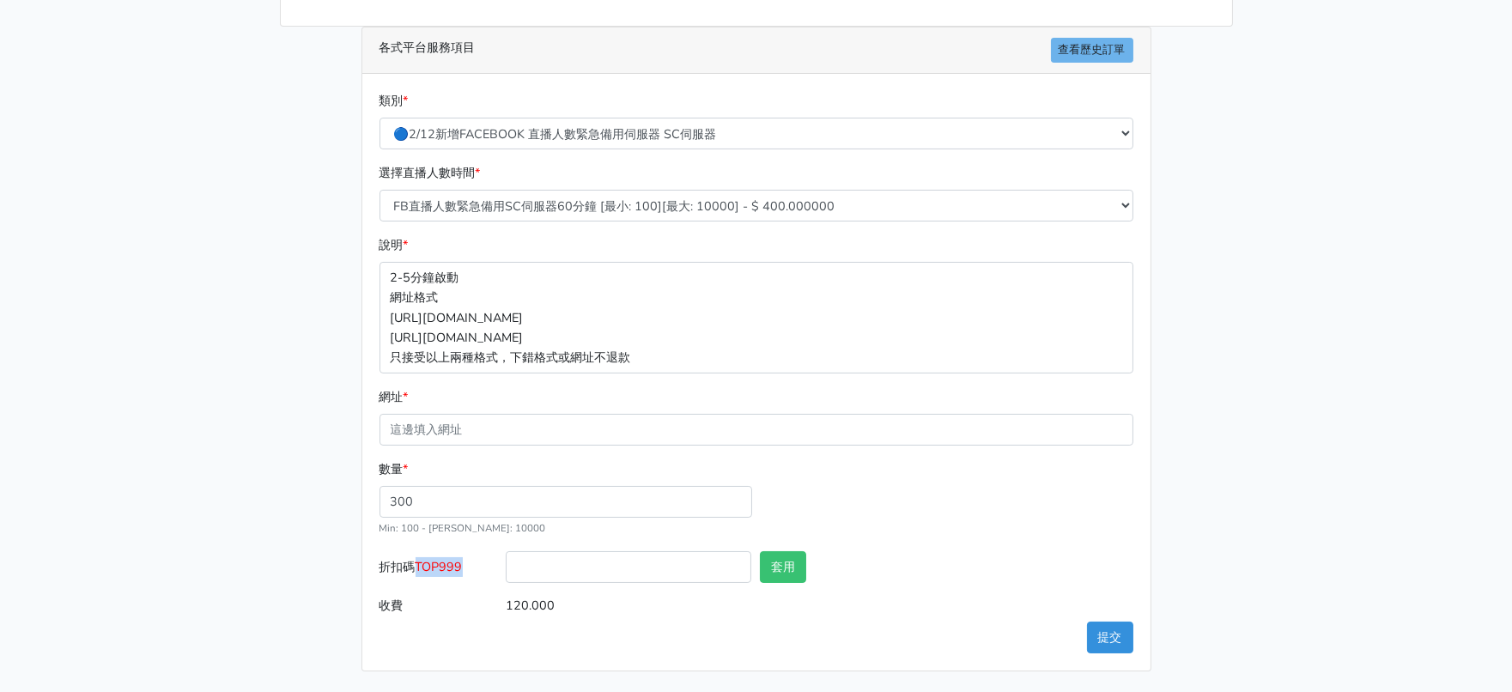
copy span "TOP999"
click at [539, 557] on input "折扣碼 TOP999" at bounding box center [628, 567] width 245 height 32
paste input "TOP999"
type input "TOP999"
click at [800, 561] on button "套用" at bounding box center [783, 567] width 46 height 32
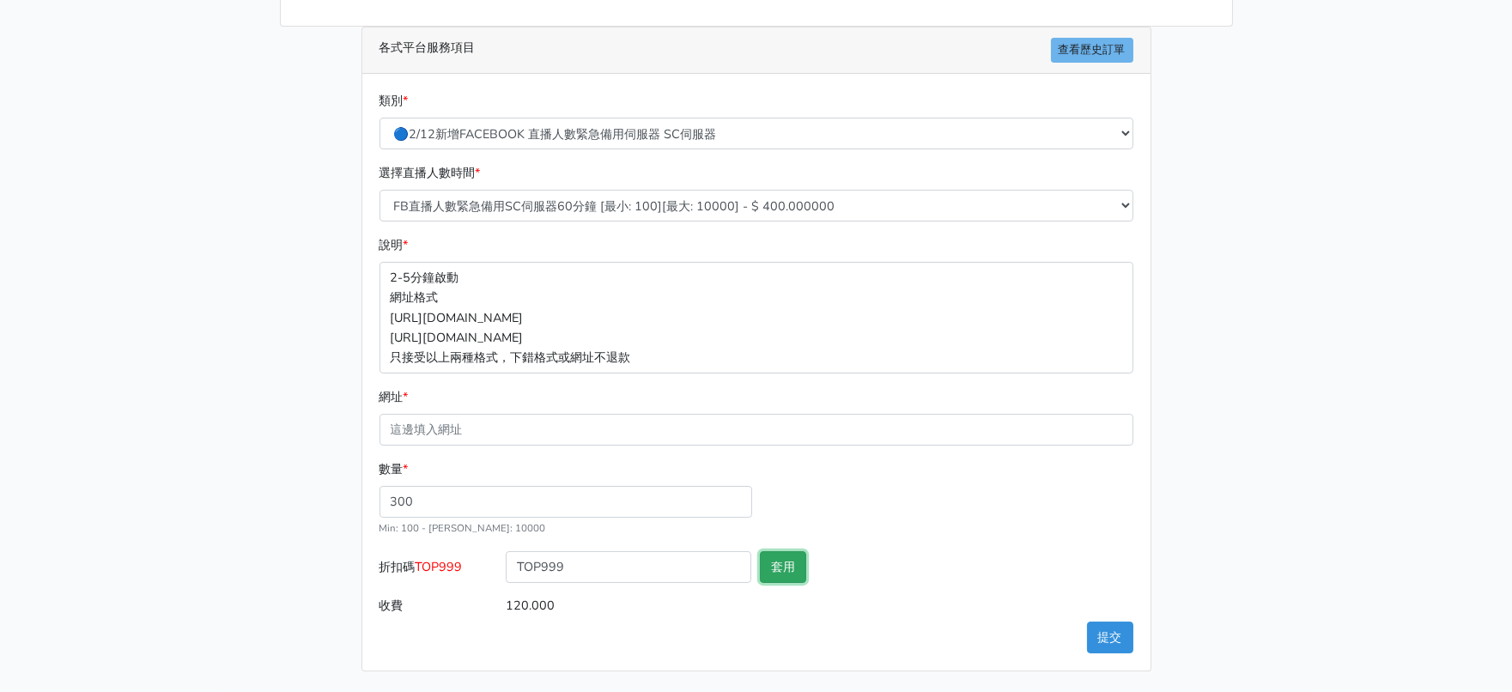
type input "套用失敗"
drag, startPoint x: 428, startPoint y: 555, endPoint x: 372, endPoint y: 548, distance: 57.1
click at [372, 548] on div "類別 * 🔵FACEBOOK 直播人數緊急備用伺服器 2號AB伺服器 🔵FACEBOOK 網軍專用貼文留言 安全保密 🔵9/30 FACEBOOK 直播人數緩…" at bounding box center [756, 372] width 788 height 597
click at [675, 190] on select "FB直播人數緊急備用SC伺服器60分鐘 [最小: 100][最大: 10000] - $ 400.000000 FB直播人數緊急備用SC伺服器120分鐘 [最…" at bounding box center [756, 206] width 754 height 32
select select "636"
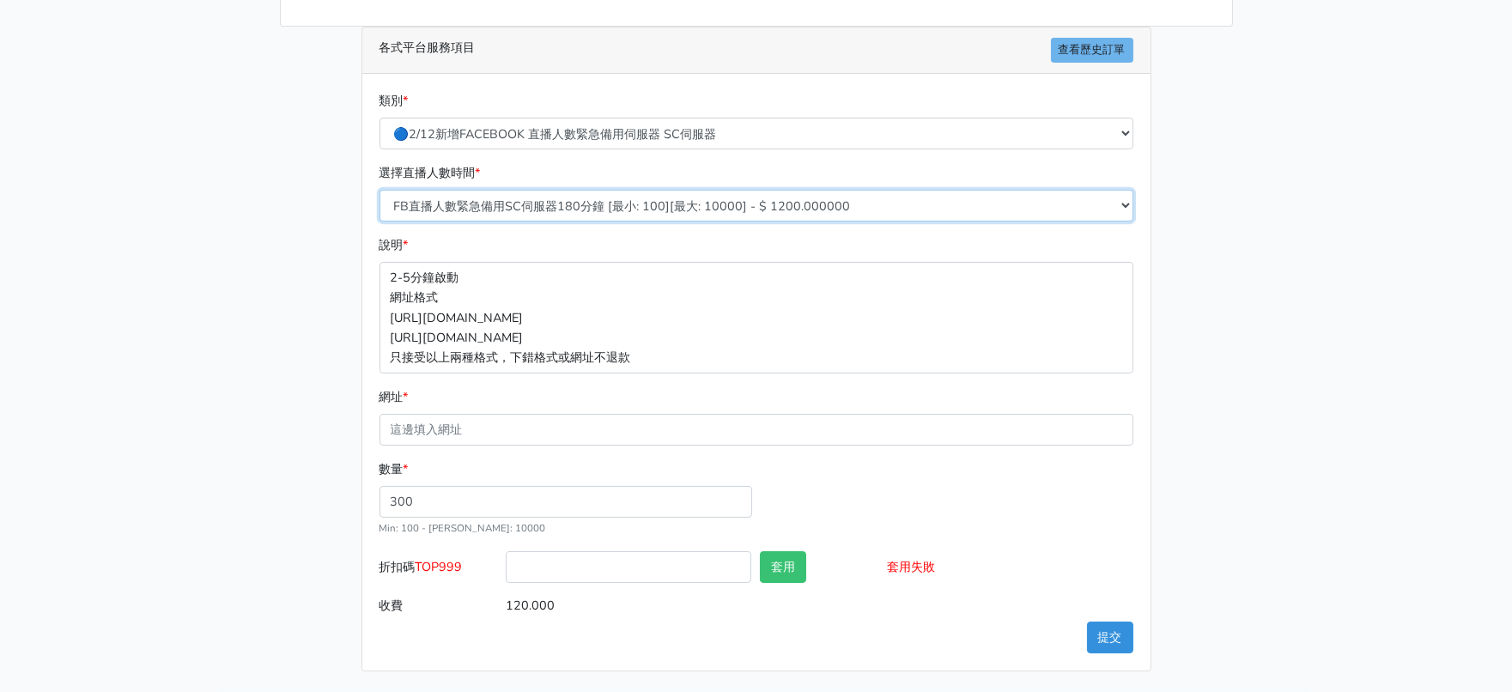
click at [380, 190] on select "FB直播人數緊急備用SC伺服器60分鐘 [最小: 100][最大: 10000] - $ 400.000000 FB直播人數緊急備用SC伺服器120分鐘 [最…" at bounding box center [756, 206] width 754 height 32
type input "360.000"
click at [1263, 404] on main "請照說明的網址格式下單，這邊的服務都沒退款項目，下單就無法退款 此服務無保固，如愛心、讚、追蹤、觀看次數等等，如有掉落，不會補充 使用服務前，請把各個平台設定…" at bounding box center [756, 229] width 1512 height 924
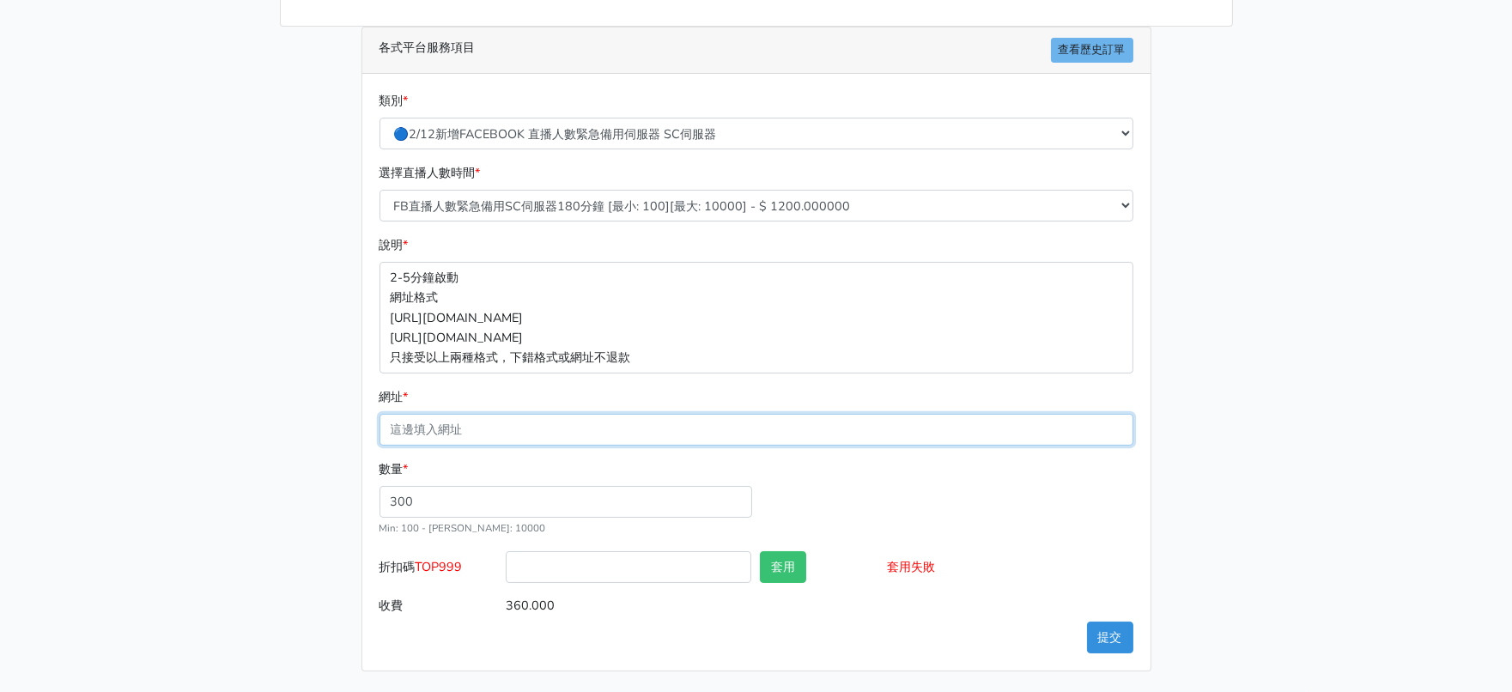
click at [476, 414] on input "網址 *" at bounding box center [756, 430] width 754 height 32
paste input "https://www.facebook.com/clothesstorylive/videos/1148984667103924/?__cft__[0]=A…"
type input "https://www.facebook.com/clothesstorylive/videos/1148984667103924/?__cft__[0]=A…"
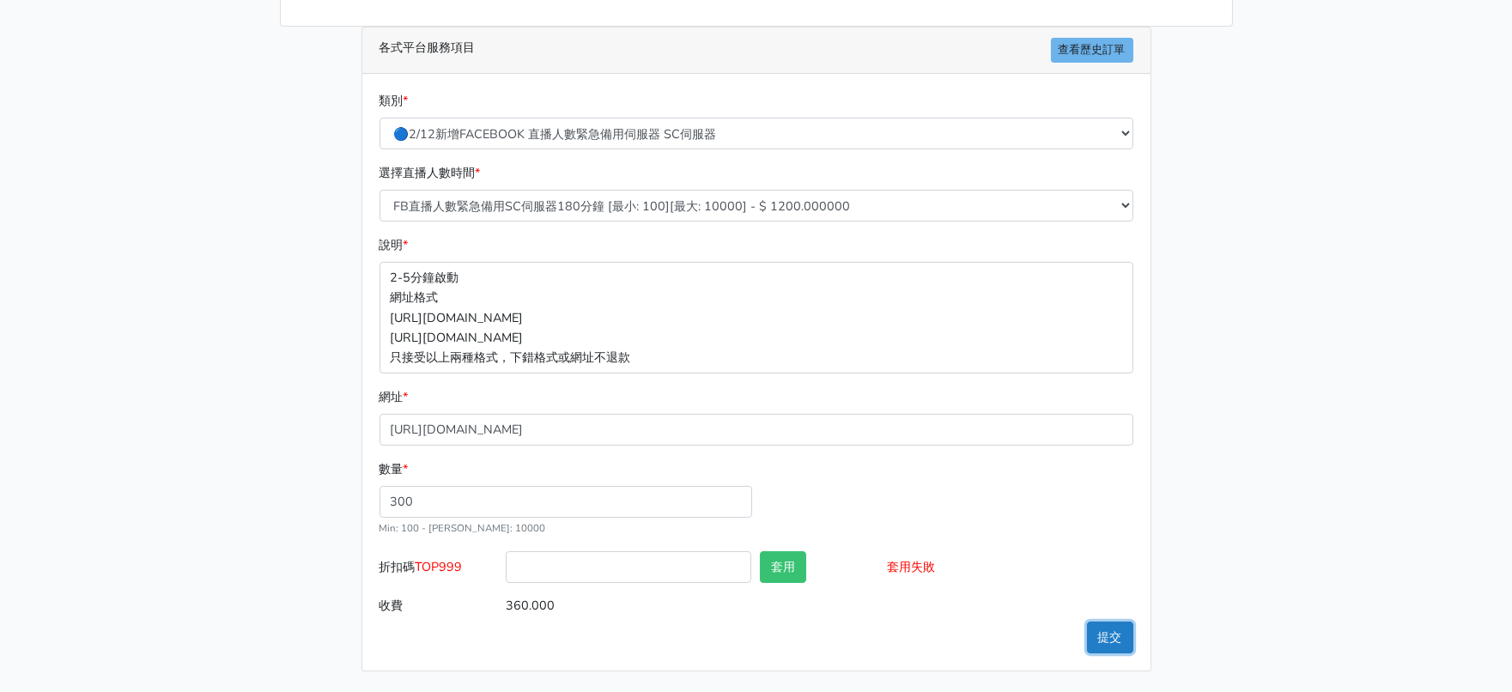
scroll to position [0, 0]
click at [1102, 638] on button "提交" at bounding box center [1110, 637] width 46 height 32
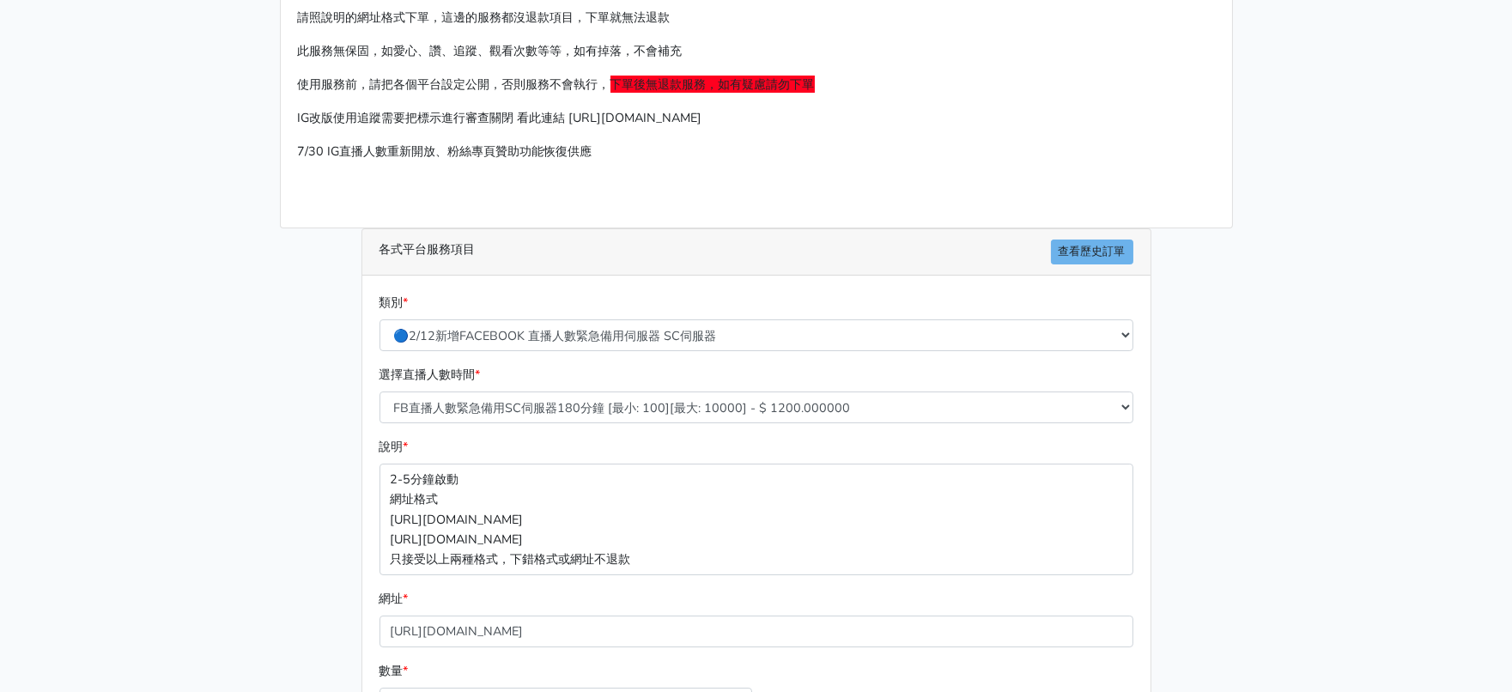
scroll to position [76, 0]
